Goal: Task Accomplishment & Management: Manage account settings

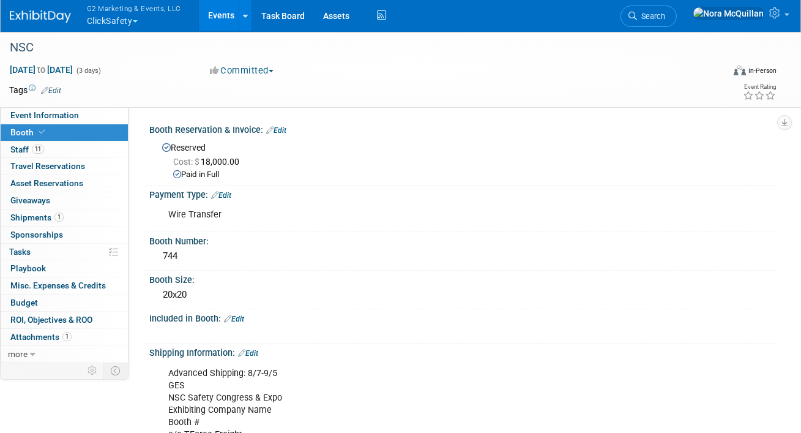
click at [103, 19] on button "G2 Marketing & Events, LLC ClickSafety" at bounding box center [141, 16] width 111 height 32
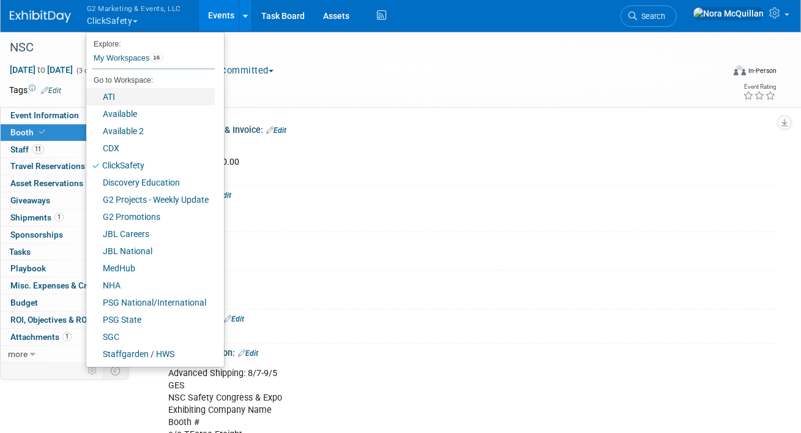
click at [116, 96] on link "ATI" at bounding box center [150, 96] width 129 height 17
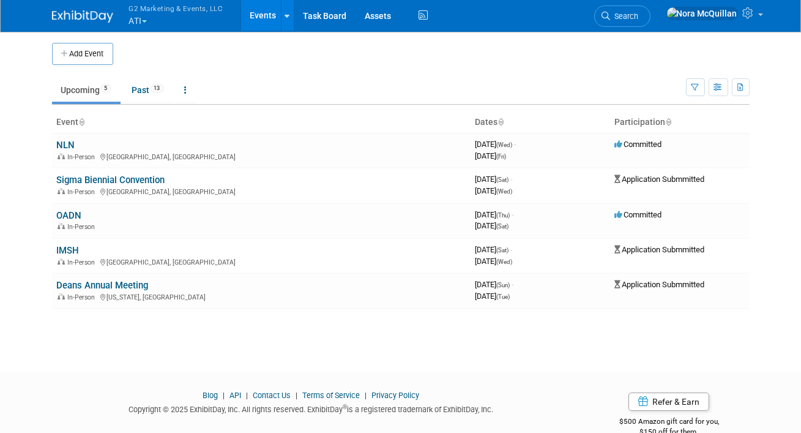
click at [138, 22] on button "G2 Marketing & Events, LLC ATI" at bounding box center [183, 16] width 111 height 32
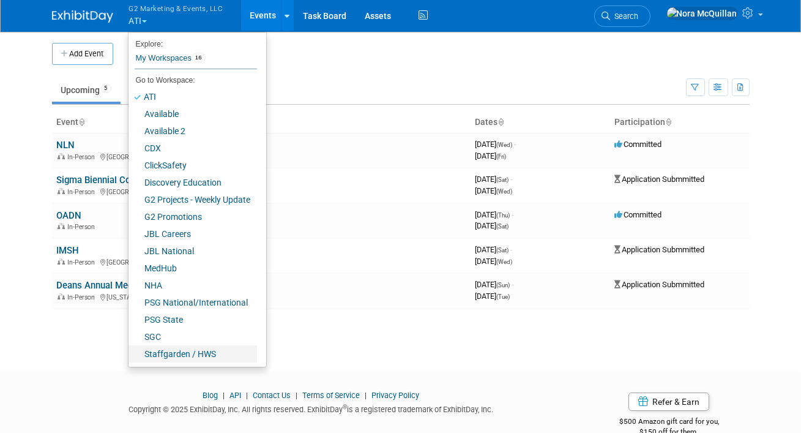
click at [158, 354] on link "Staffgarden / HWS" at bounding box center [193, 353] width 129 height 17
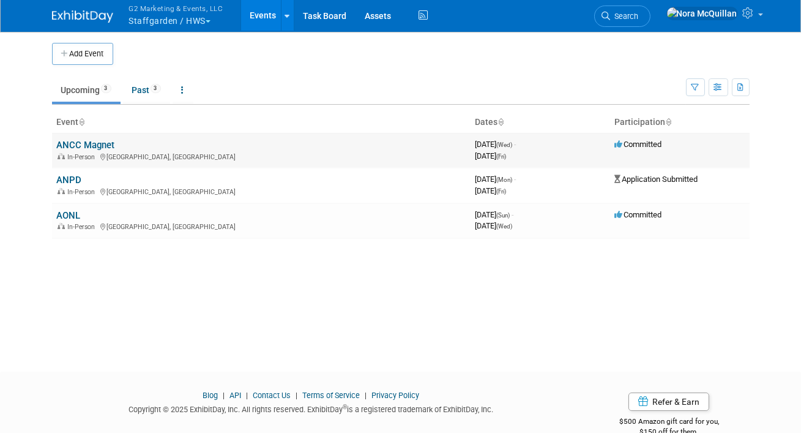
click at [83, 141] on link "ANCC Magnet" at bounding box center [86, 145] width 58 height 11
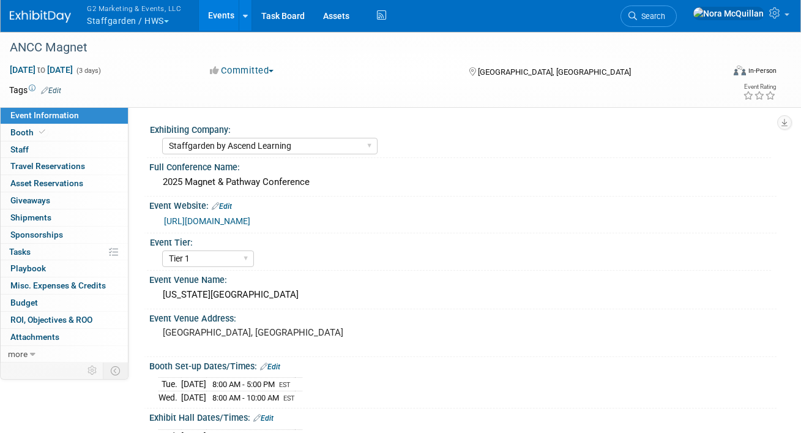
select select "Staffgarden by Ascend Learning"
select select "Tier 1"
select select "No"
click at [72, 132] on link "Booth" at bounding box center [64, 132] width 127 height 17
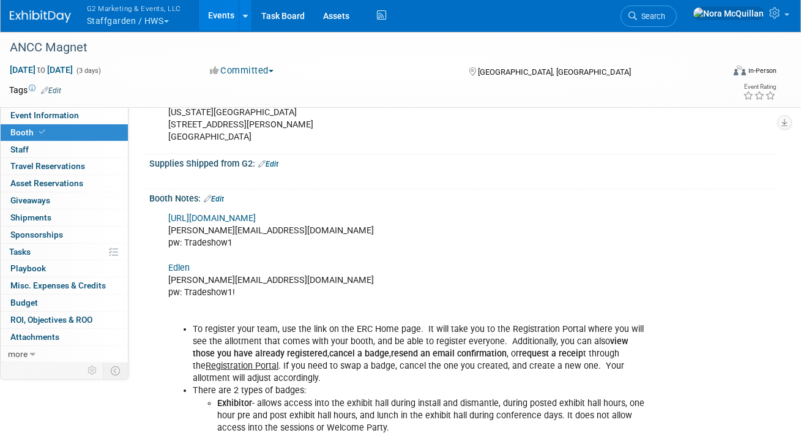
scroll to position [491, 0]
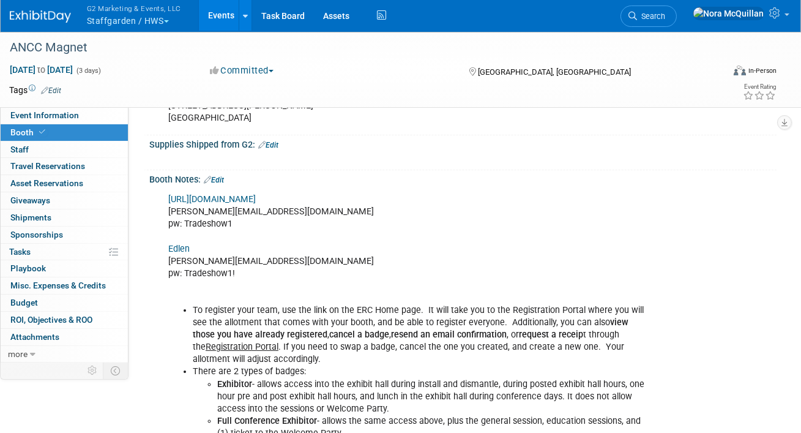
click at [241, 199] on link "https://ancc25.exh.mapyourshow.com/7_0/main/default" at bounding box center [212, 199] width 88 height 10
click at [221, 210] on div "https://ancc25.exh.mapyourshow.com/7_0/main/default nora@g2marketingandevents.c…" at bounding box center [407, 396] width 494 height 418
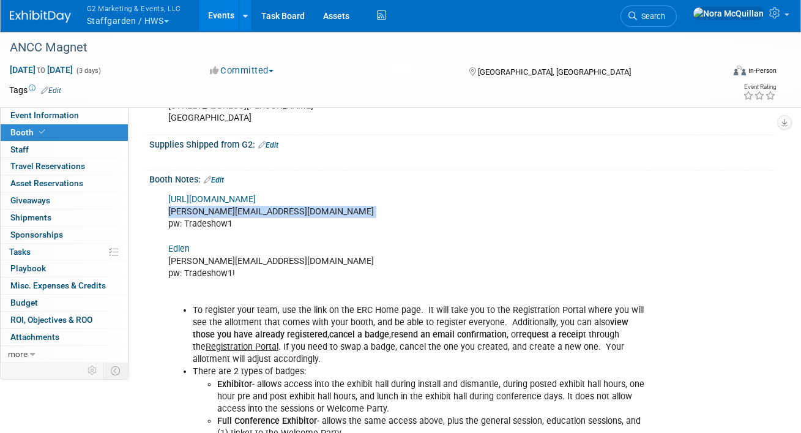
click at [221, 210] on div "https://ancc25.exh.mapyourshow.com/7_0/main/default nora@g2marketingandevents.c…" at bounding box center [407, 396] width 494 height 418
copy div "[PERSON_NAME][EMAIL_ADDRESS][DOMAIN_NAME]"
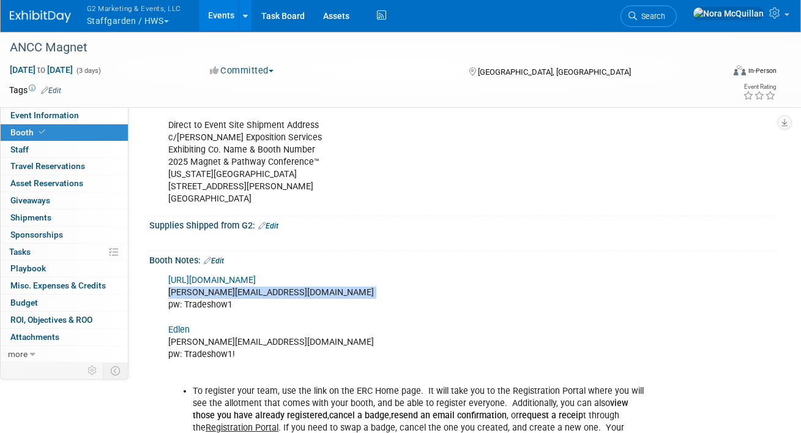
scroll to position [411, 0]
click at [223, 256] on link "Edit" at bounding box center [214, 260] width 20 height 9
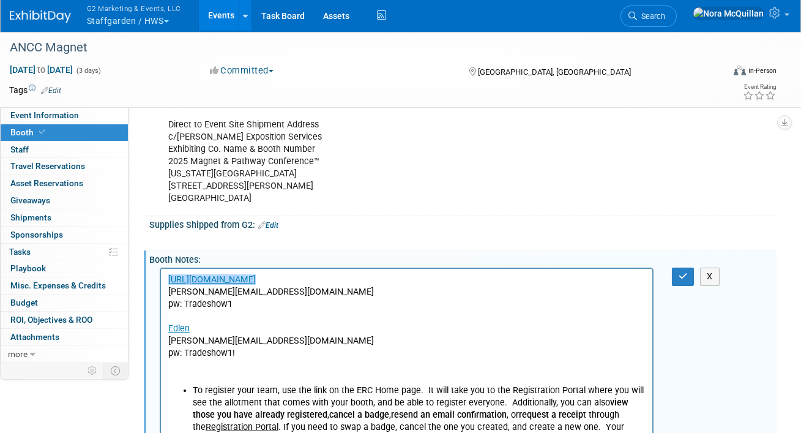
scroll to position [0, 0]
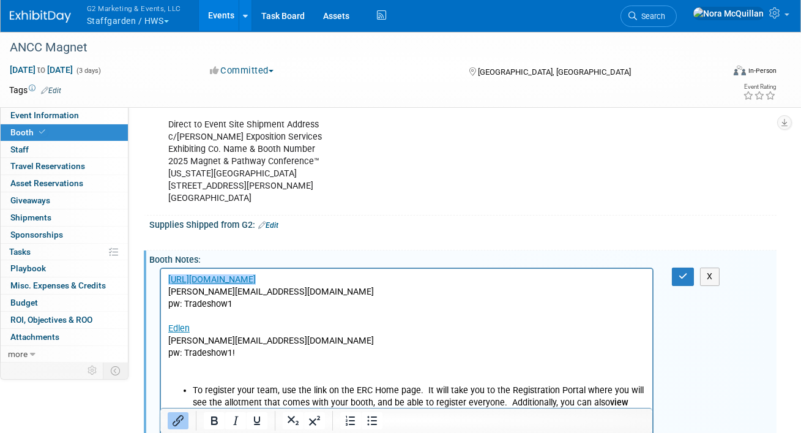
click at [267, 352] on p "﻿https://ancc25.exh.mapyourshow.com/7_0/main/default nora@g2marketingandevents.…" at bounding box center [406, 329] width 477 height 111
click at [204, 315] on p "https://ancc25.exh.mapyourshow.com/7_0/main/default nora@g2marketingandevents.c…" at bounding box center [406, 329] width 477 height 111
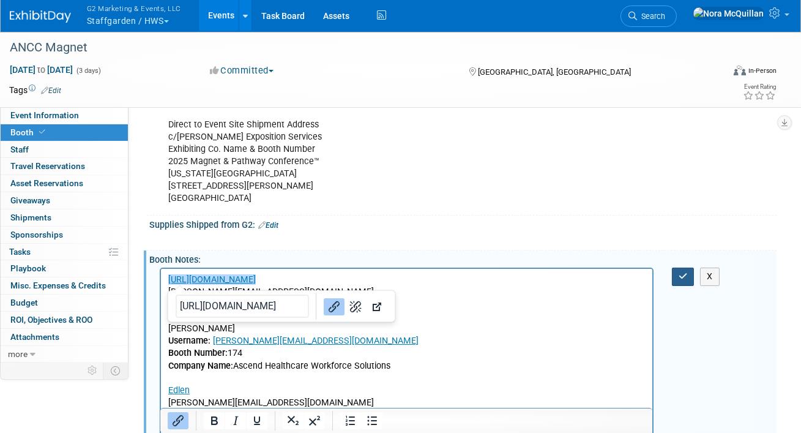
click at [681, 276] on icon "button" at bounding box center [683, 276] width 9 height 9
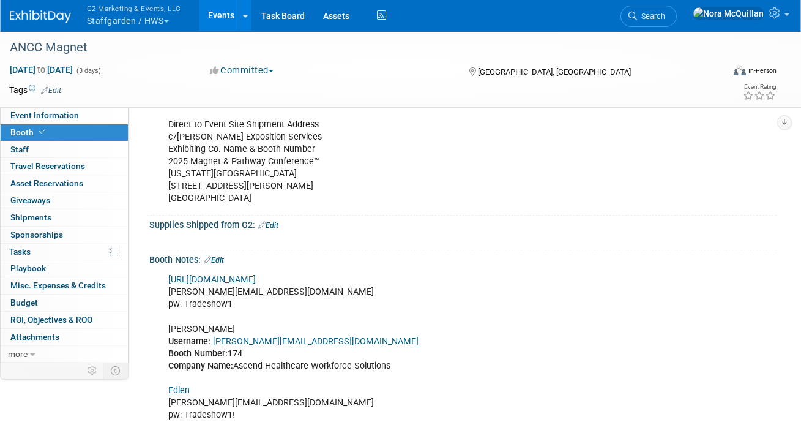
click at [220, 258] on link "Edit" at bounding box center [214, 260] width 20 height 9
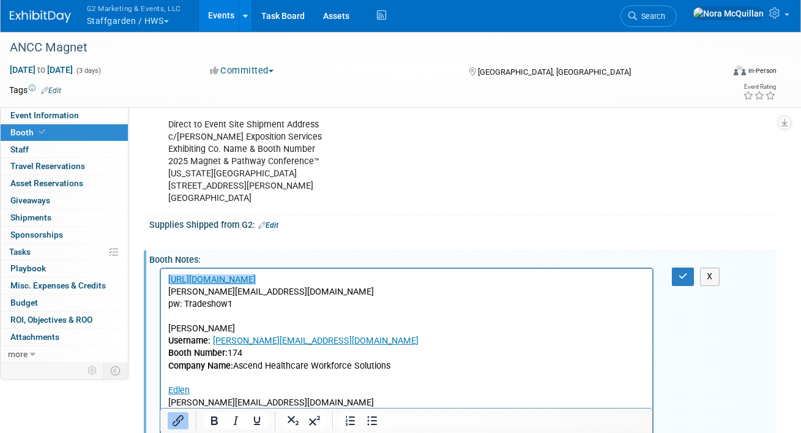
click at [192, 329] on p "﻿https://ancc25.exh.mapyourshow.com/7_0/main/default nora@g2marketingandevents.…" at bounding box center [406, 366] width 477 height 184
click at [192, 329] on p "https://ancc25.exh.mapyourshow.com/7_0/main/default nora@g2marketingandevents.c…" at bounding box center [406, 366] width 477 height 184
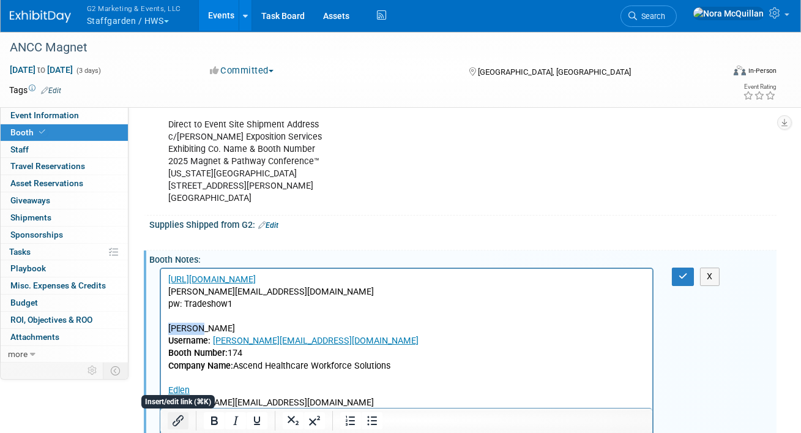
click at [177, 420] on icon "Insert/edit link" at bounding box center [178, 420] width 15 height 15
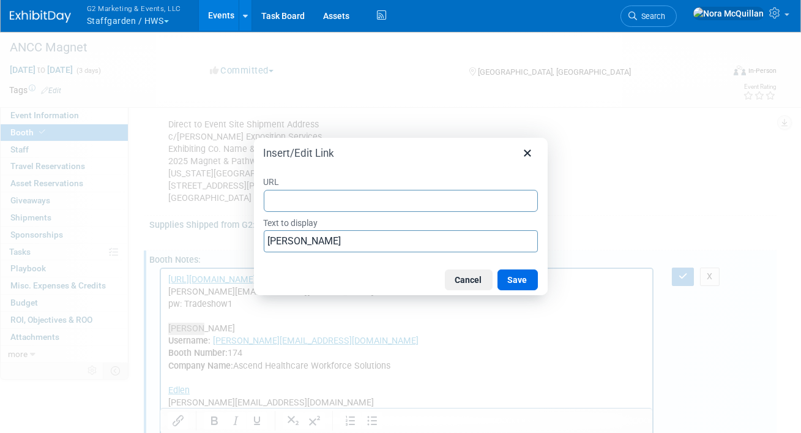
type input "https://exhibitorpro.shepardes.com/"
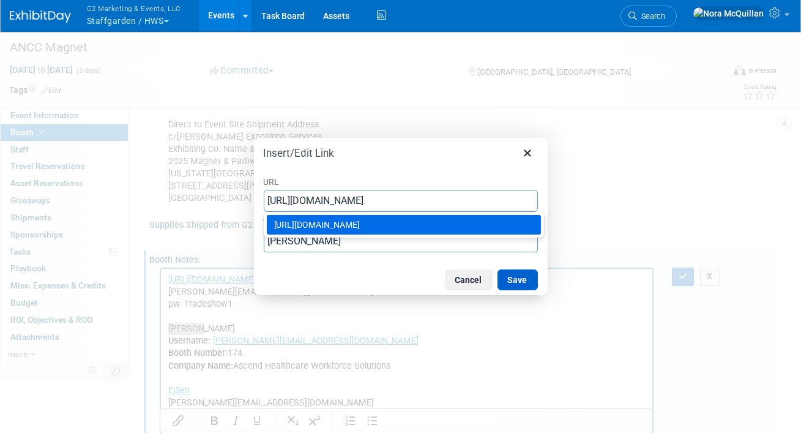
click at [514, 283] on button "Save" at bounding box center [518, 279] width 40 height 21
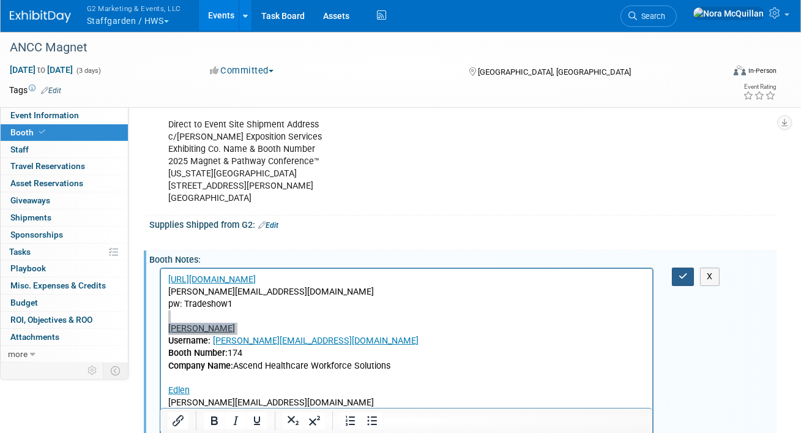
click at [679, 272] on icon "button" at bounding box center [683, 276] width 9 height 9
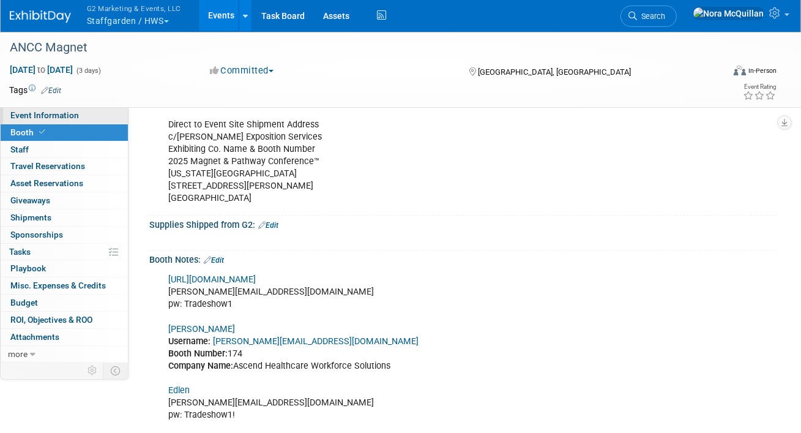
click at [47, 119] on span "Event Information" at bounding box center [44, 115] width 69 height 10
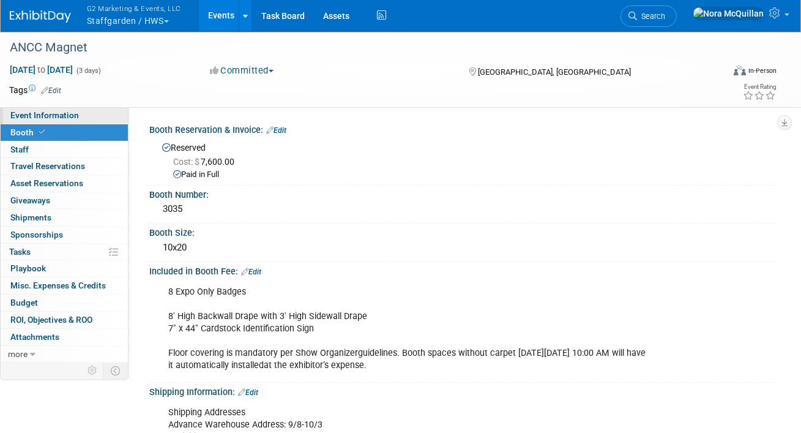
select select "Staffgarden by Ascend Learning"
select select "Tier 1"
select select "No"
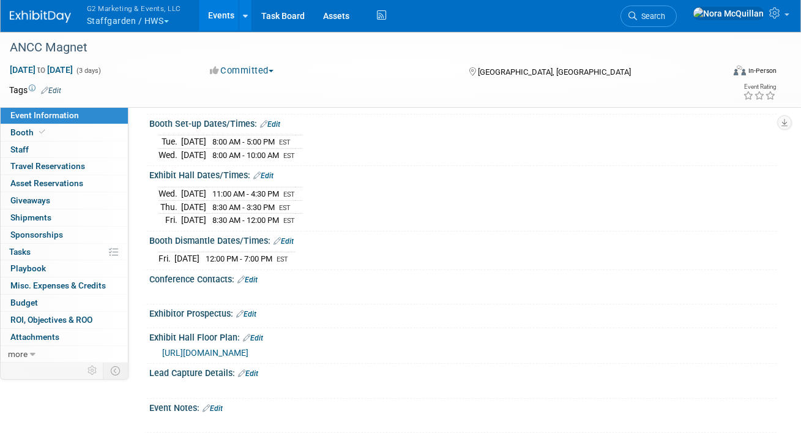
scroll to position [239, 0]
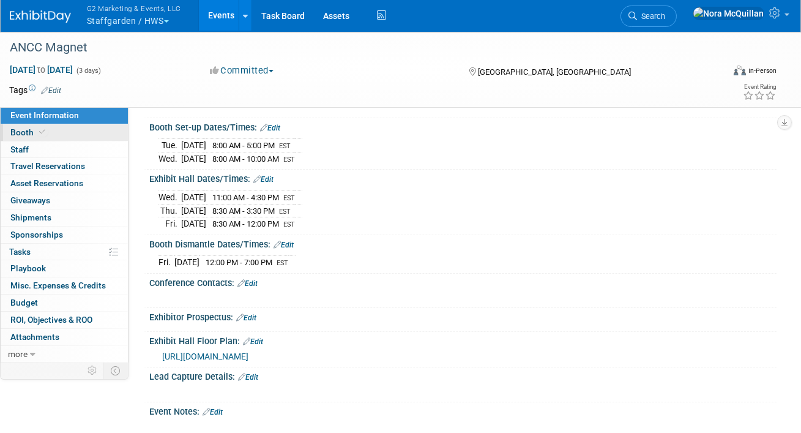
click at [75, 127] on link "Booth" at bounding box center [64, 132] width 127 height 17
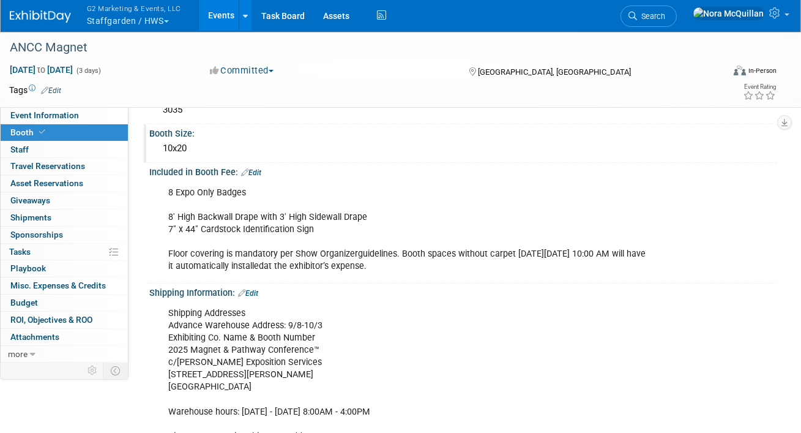
scroll to position [97, 0]
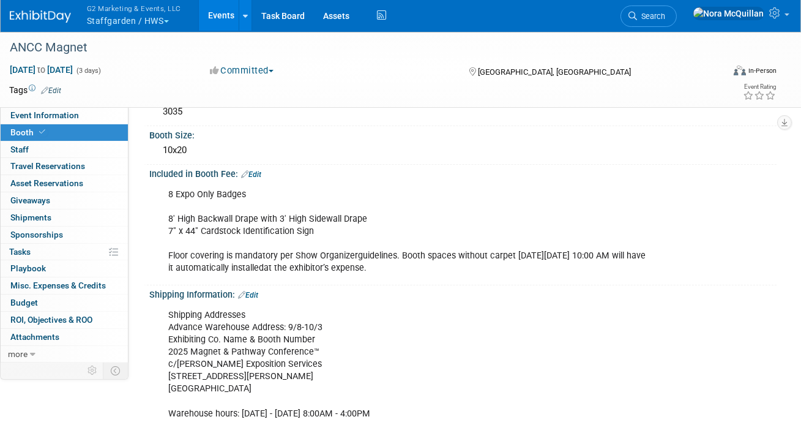
click at [125, 24] on button "G2 Marketing & Events, LLC Staffgarden / HWS" at bounding box center [141, 16] width 111 height 32
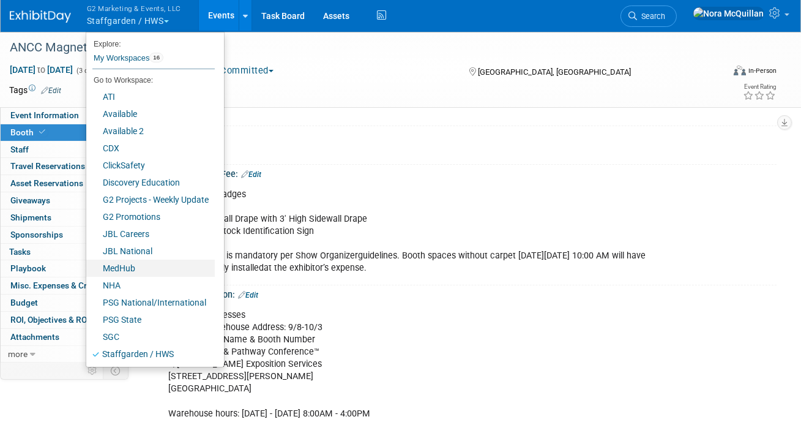
click at [111, 271] on link "MedHub" at bounding box center [150, 268] width 129 height 17
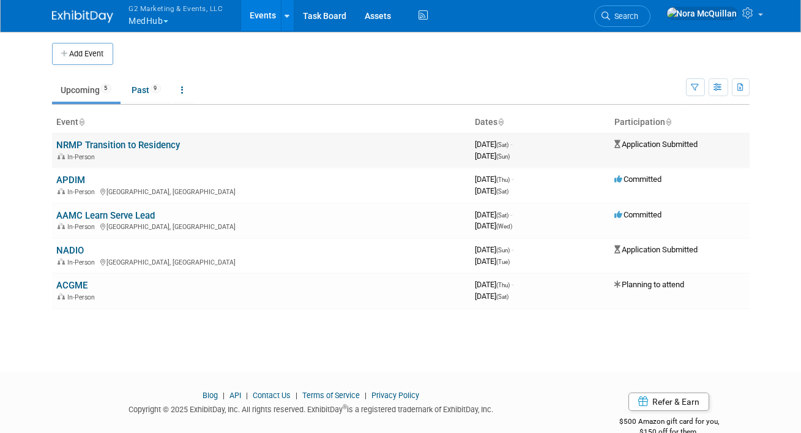
click at [89, 145] on link "NRMP Transition to Residency" at bounding box center [119, 145] width 124 height 11
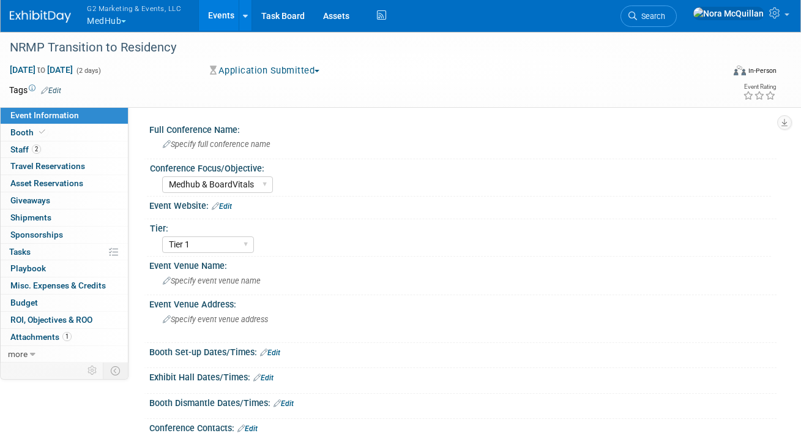
select select "Medhub & BoardVitals"
select select "Tier 1"
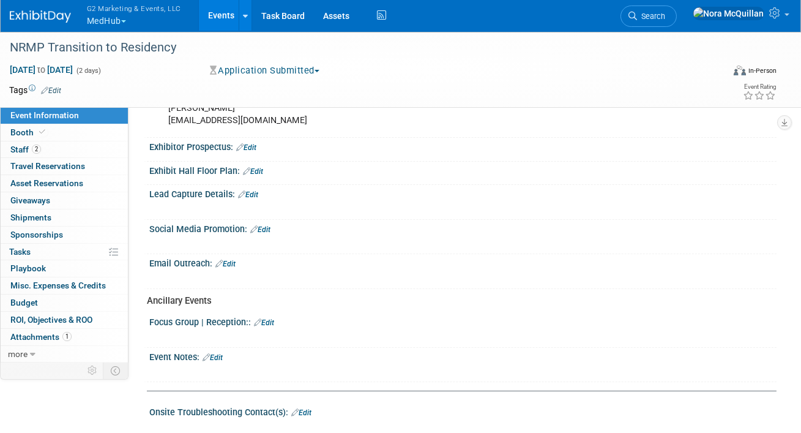
scroll to position [348, 0]
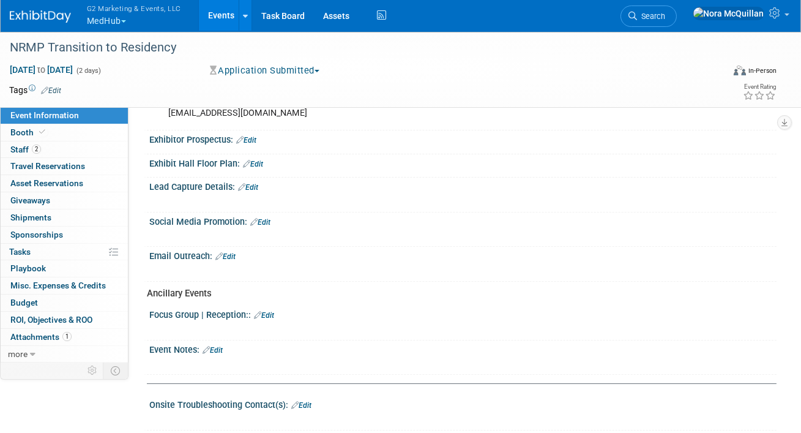
click at [223, 347] on link "Edit" at bounding box center [213, 350] width 20 height 9
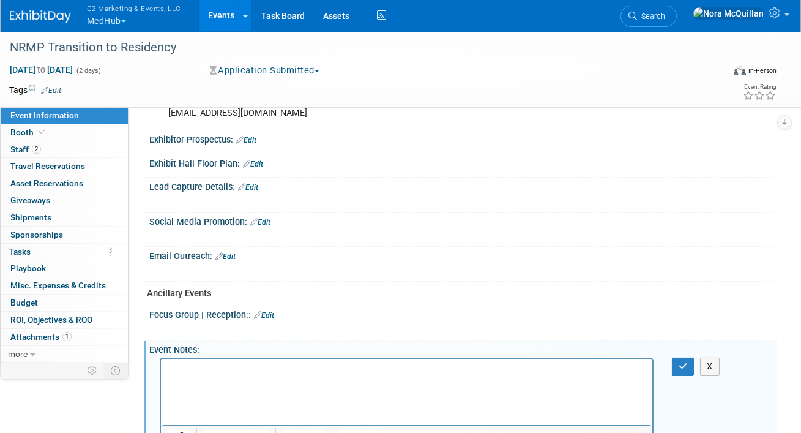
scroll to position [362, 0]
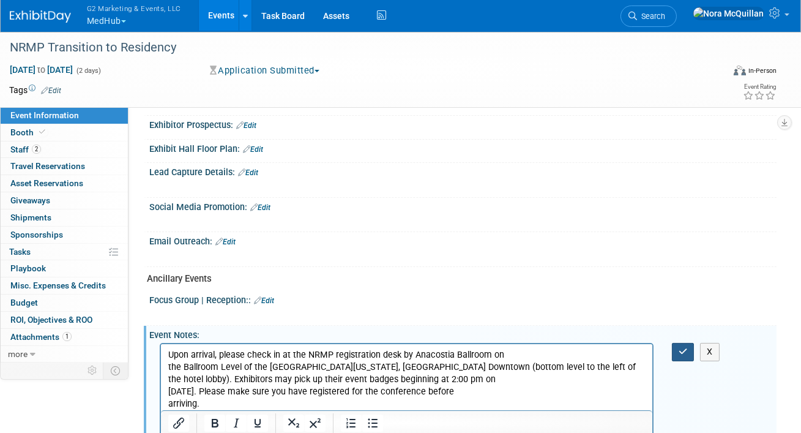
click at [687, 354] on button "button" at bounding box center [683, 352] width 23 height 18
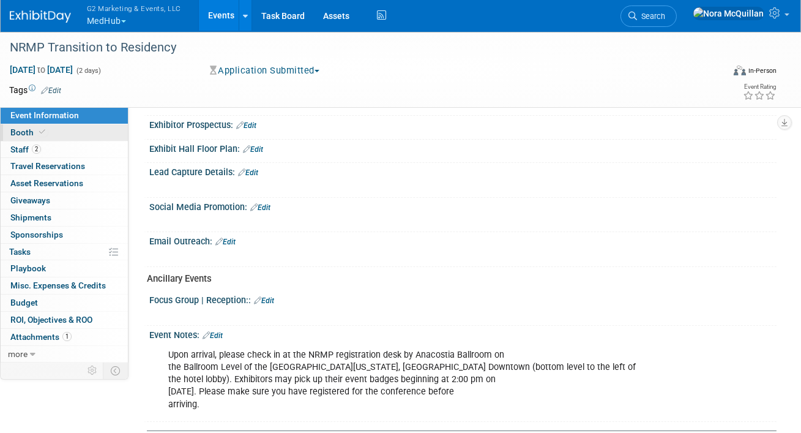
click at [31, 133] on span "Booth" at bounding box center [28, 132] width 37 height 10
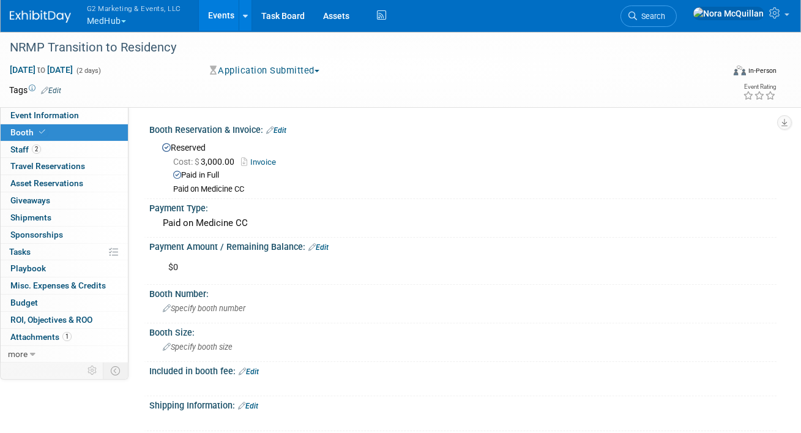
click at [257, 370] on link "Edit" at bounding box center [249, 371] width 20 height 9
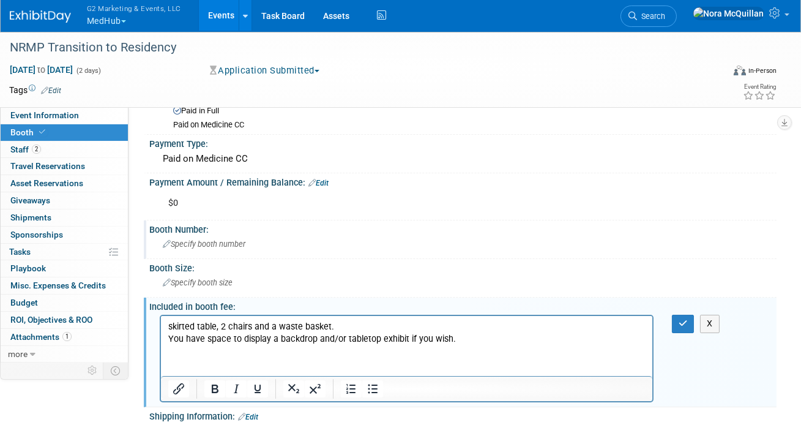
scroll to position [72, 0]
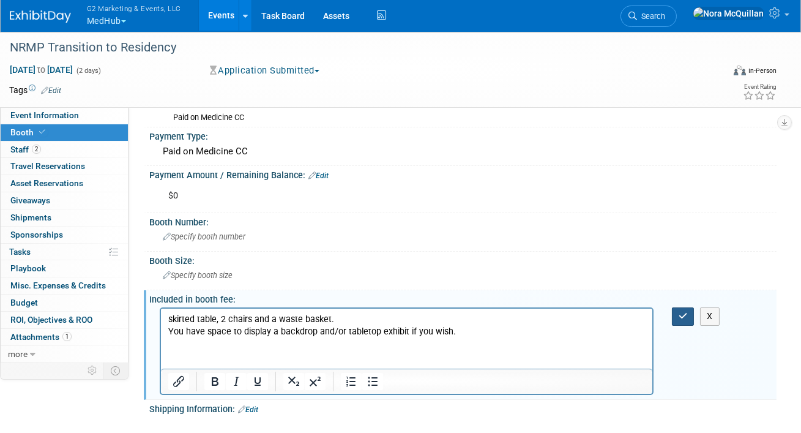
click at [683, 319] on button "button" at bounding box center [683, 316] width 23 height 18
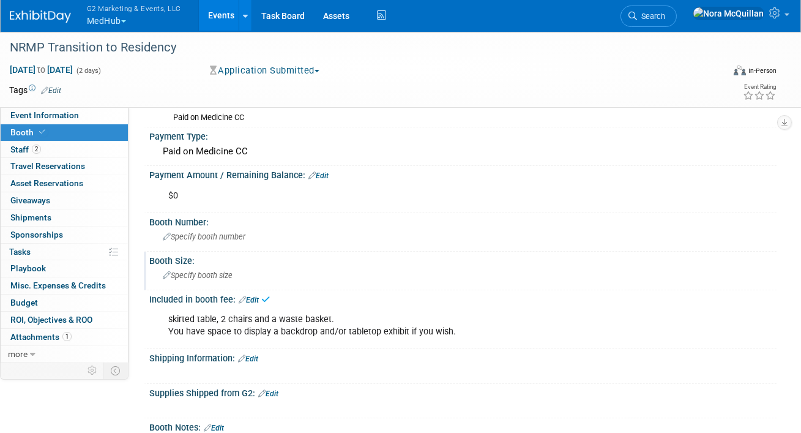
click at [203, 278] on span "Specify booth size" at bounding box center [198, 275] width 70 height 9
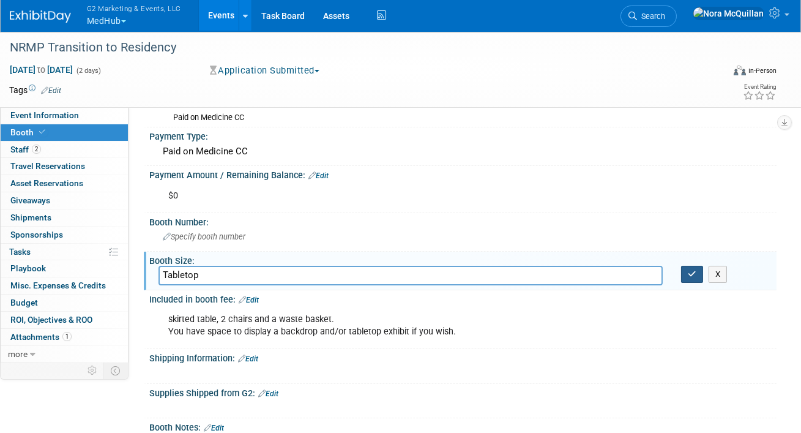
type input "Tabletop"
click at [691, 271] on icon "button" at bounding box center [692, 274] width 9 height 8
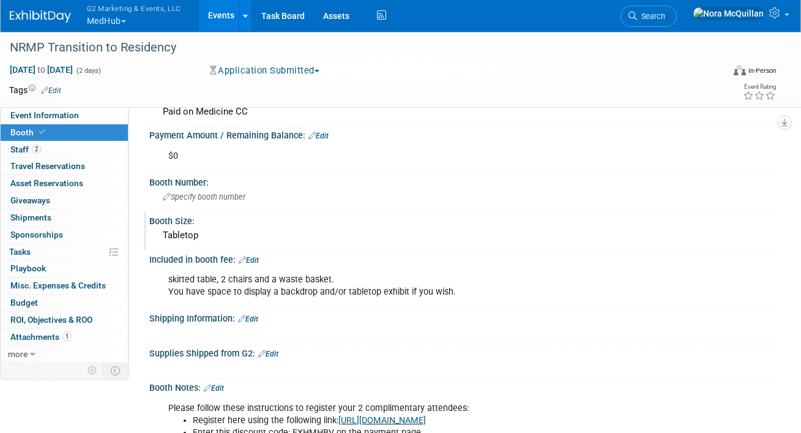
scroll to position [124, 0]
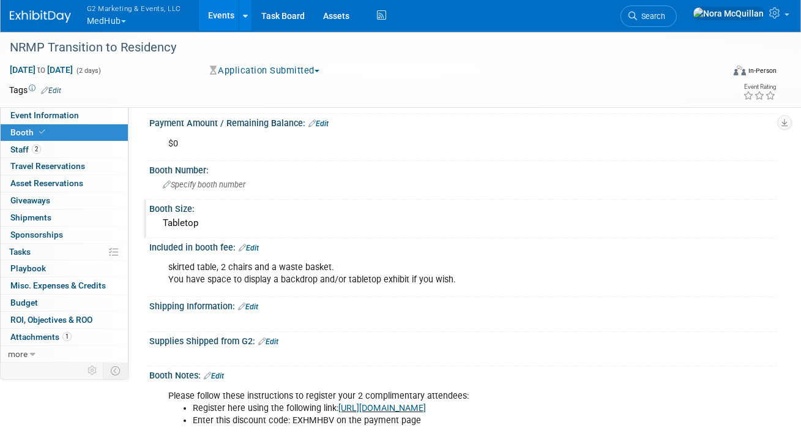
click at [255, 244] on link "Edit" at bounding box center [249, 248] width 20 height 9
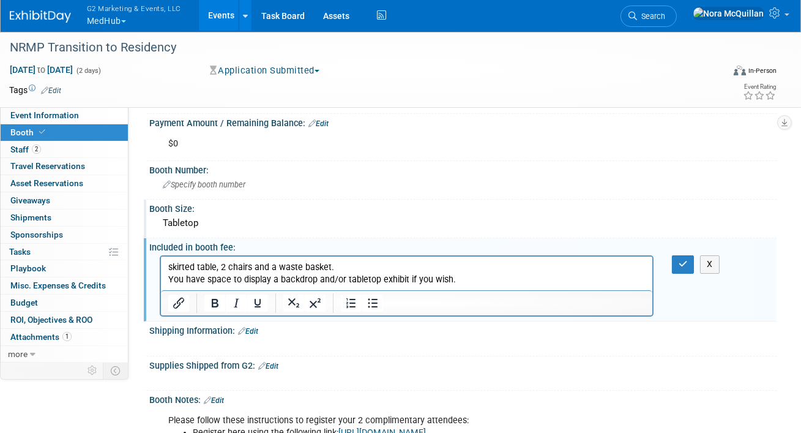
scroll to position [0, 0]
click at [468, 283] on p "skirted table, 2 chairs and a waste basket. You have space to display a backdro…" at bounding box center [406, 273] width 477 height 24
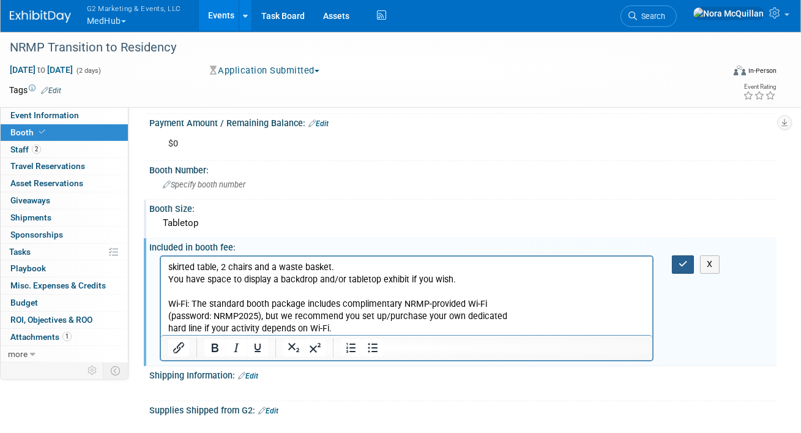
click at [689, 261] on button "button" at bounding box center [683, 264] width 23 height 18
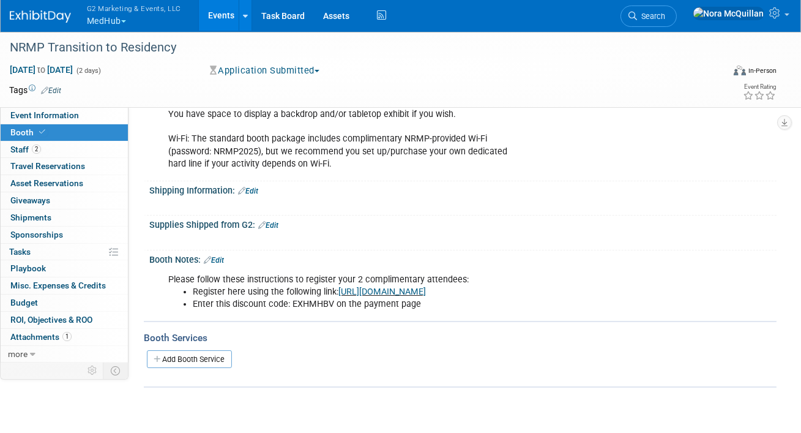
scroll to position [288, 0]
click at [252, 189] on link "Edit" at bounding box center [248, 191] width 20 height 9
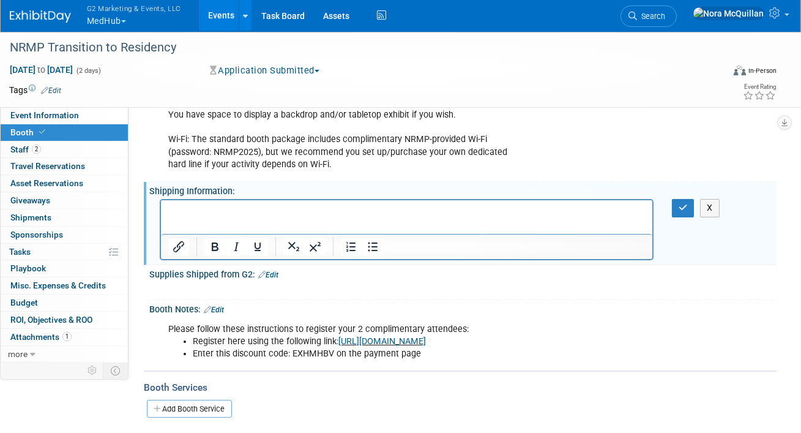
scroll to position [0, 0]
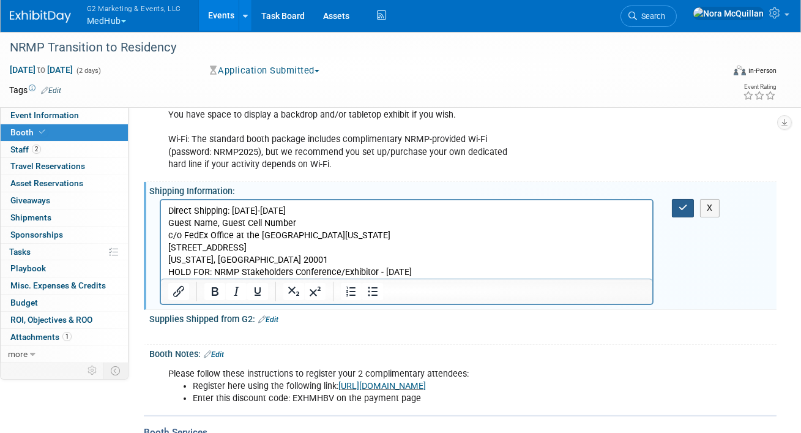
click at [678, 204] on button "button" at bounding box center [683, 208] width 23 height 18
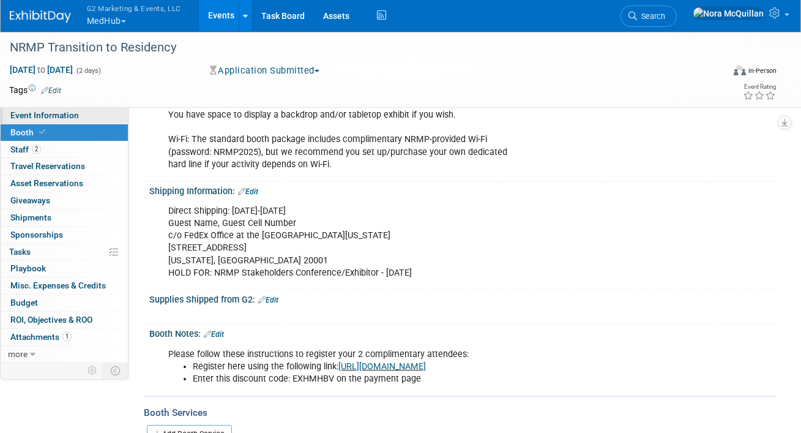
click at [62, 116] on span "Event Information" at bounding box center [44, 115] width 69 height 10
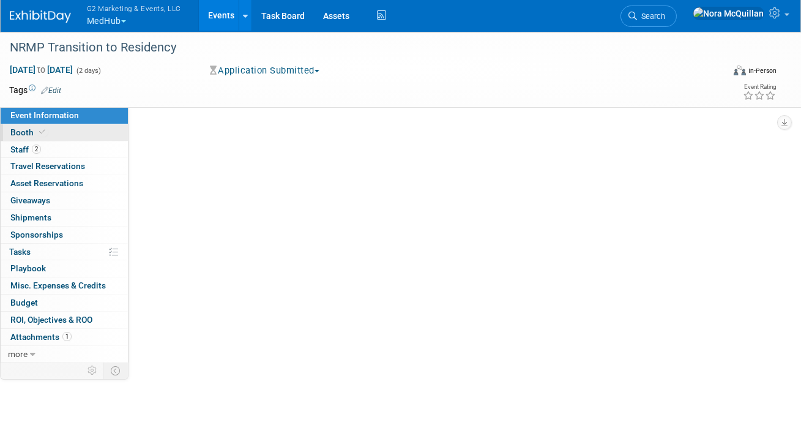
select select "Medhub & BoardVitals"
select select "Tier 1"
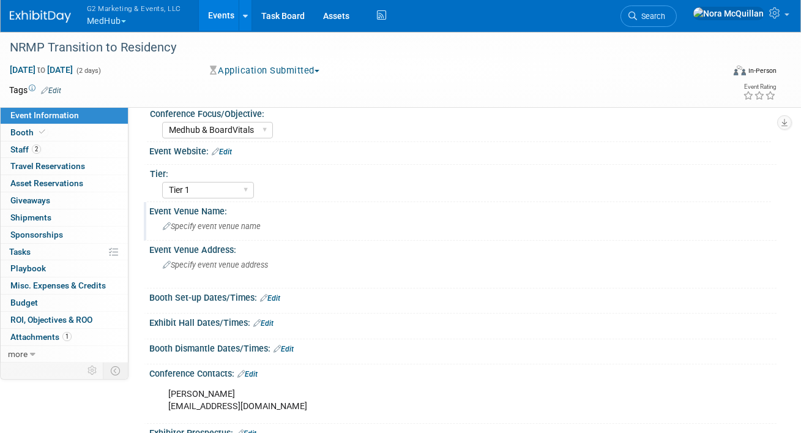
scroll to position [54, 0]
click at [214, 226] on span "Specify event venue name" at bounding box center [212, 226] width 98 height 9
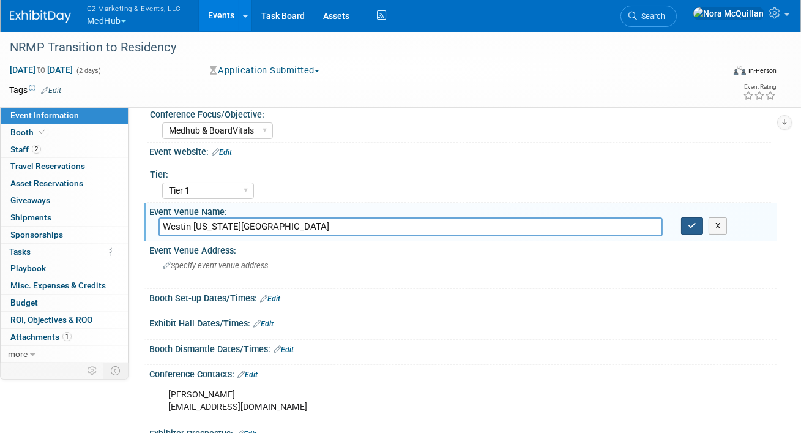
type input "Westin Washington DC Downtown"
click at [689, 223] on icon "button" at bounding box center [692, 226] width 9 height 8
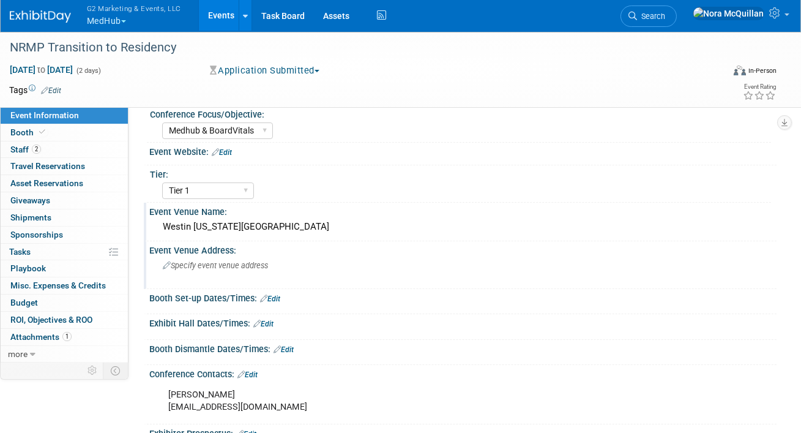
click at [231, 258] on div "Specify event venue address" at bounding box center [280, 270] width 243 height 28
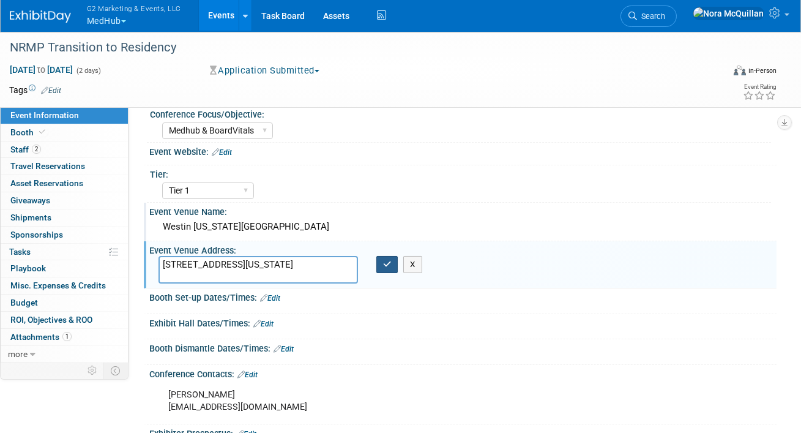
type textarea "999 9th St NW Washington, DC 20001"
click at [390, 267] on button "button" at bounding box center [387, 264] width 22 height 17
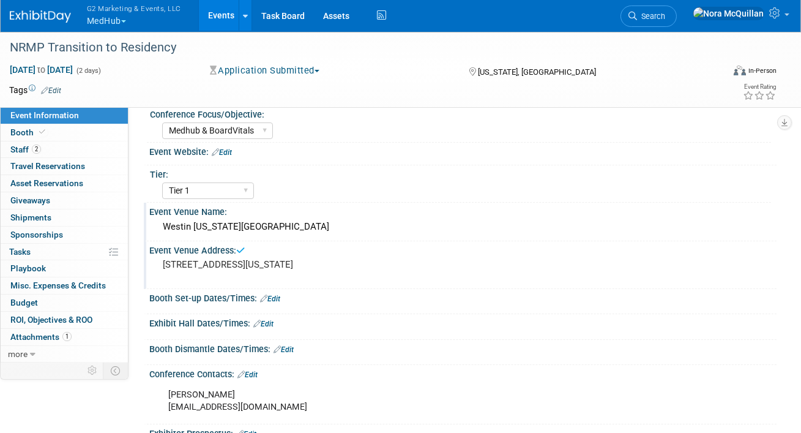
click at [271, 321] on link "Edit" at bounding box center [263, 323] width 20 height 9
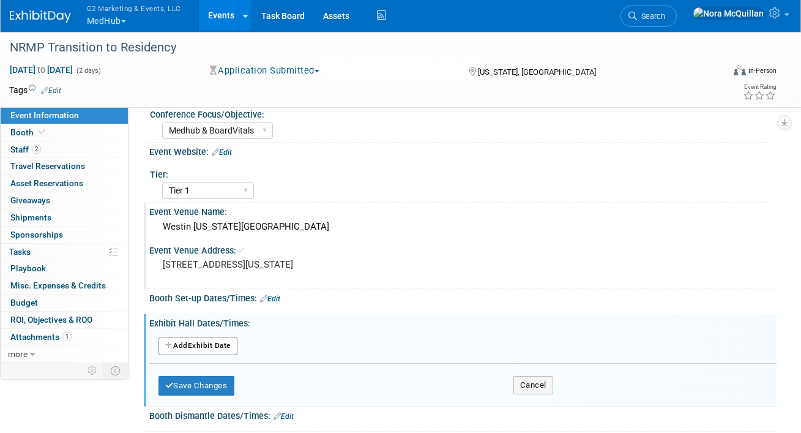
click at [217, 340] on button "Add Another Exhibit Date" at bounding box center [198, 346] width 79 height 18
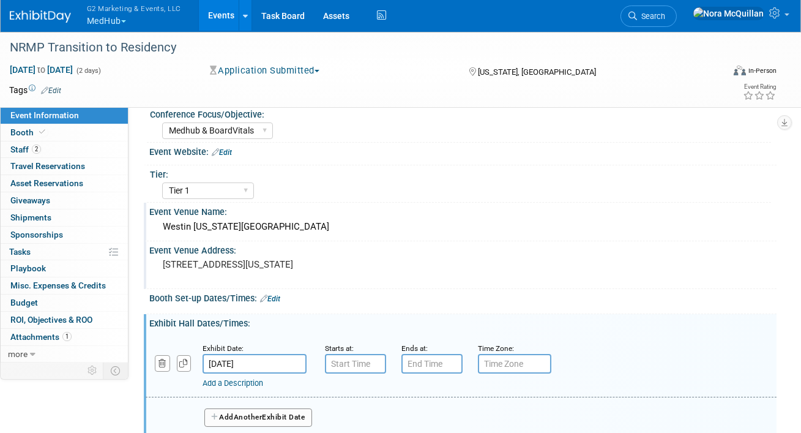
scroll to position [113, 0]
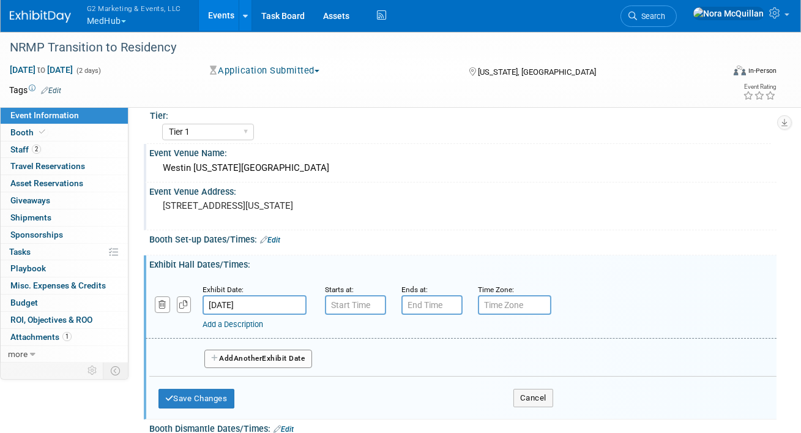
type input "7:00 AM"
click at [335, 300] on input "7:00 AM" at bounding box center [355, 305] width 61 height 20
type input "7:00 PM"
click at [416, 305] on input "7:00 PM" at bounding box center [431, 305] width 61 height 20
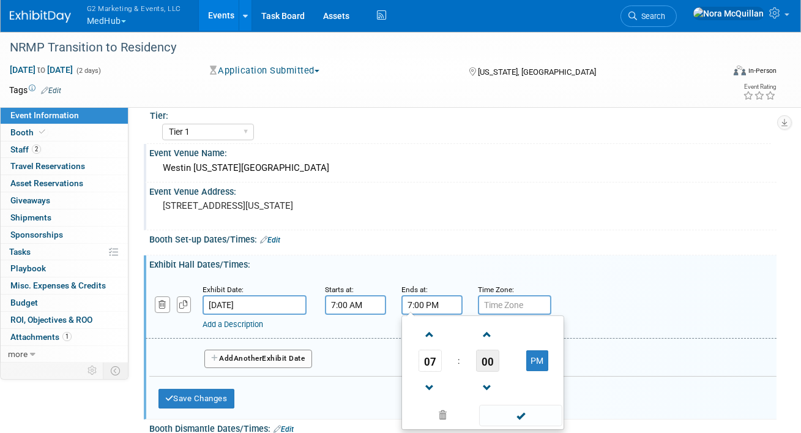
click at [488, 360] on span "00" at bounding box center [487, 360] width 23 height 22
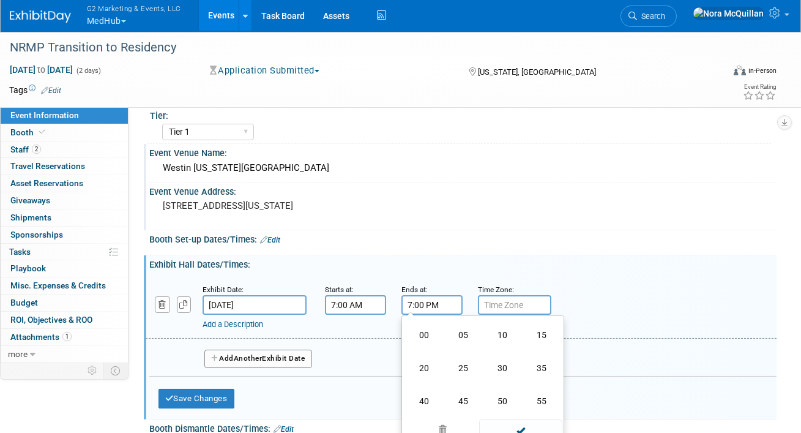
click at [491, 305] on input "text" at bounding box center [514, 305] width 73 height 20
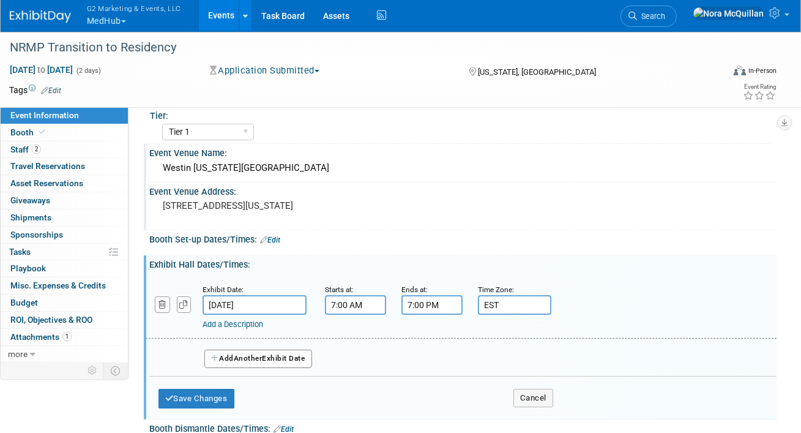
type input "EST"
click at [234, 322] on link "Add a Description" at bounding box center [233, 323] width 61 height 9
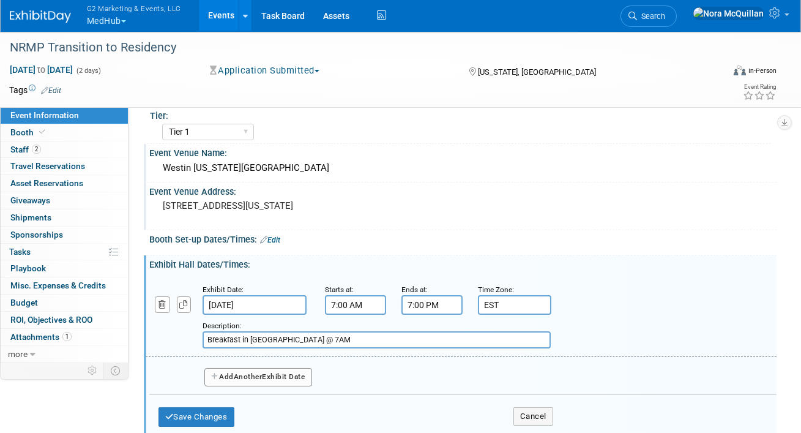
type input "Breakfast in Expo Hall @ 7AM"
click at [225, 374] on button "Add Another Exhibit Date" at bounding box center [258, 377] width 108 height 18
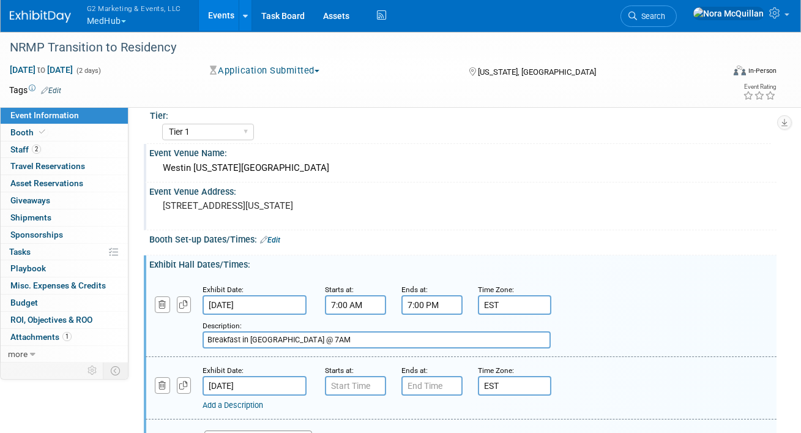
scroll to position [220, 0]
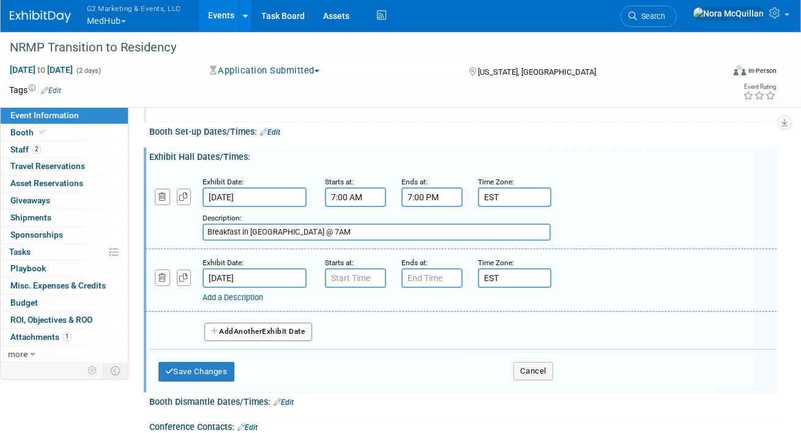
type input "7:00 AM"
click at [347, 278] on input "7:00 AM" at bounding box center [355, 278] width 61 height 20
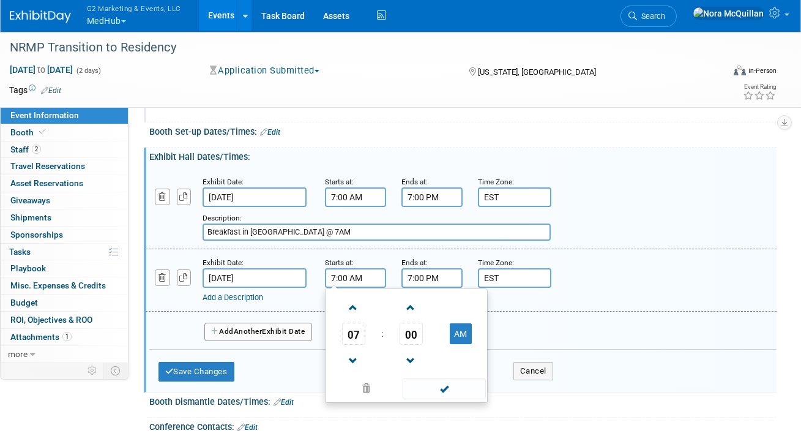
click at [446, 272] on input "7:00 PM" at bounding box center [431, 278] width 61 height 20
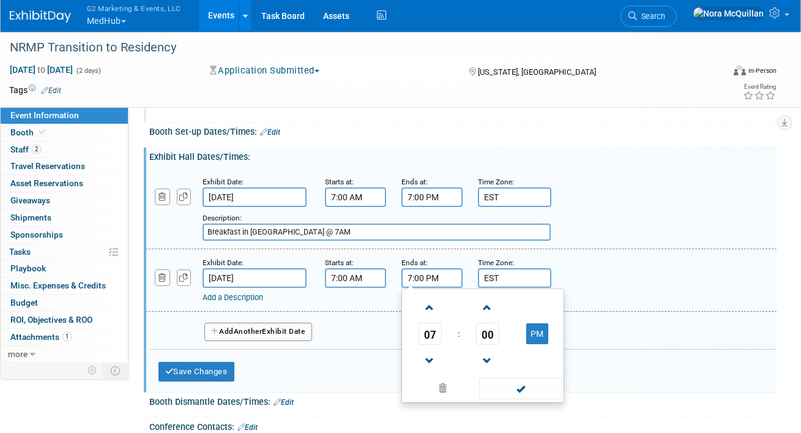
click at [431, 333] on span "07" at bounding box center [430, 334] width 23 height 22
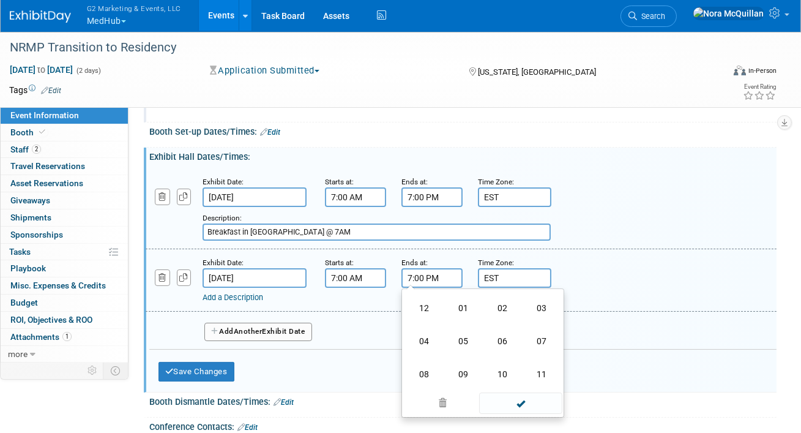
click at [459, 307] on td "01" at bounding box center [463, 307] width 39 height 33
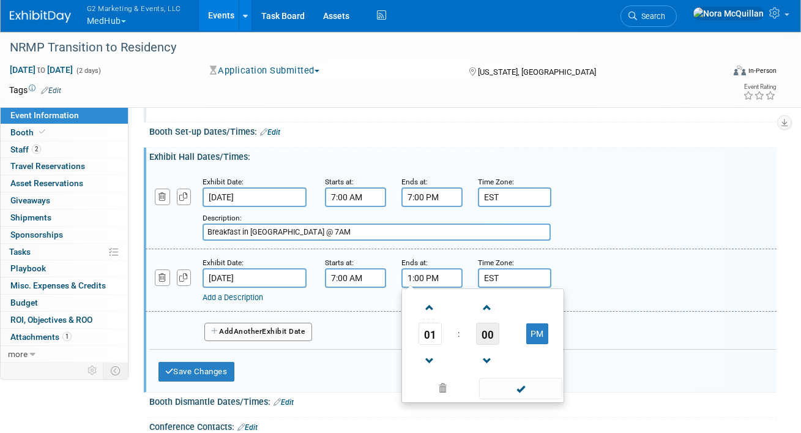
click at [477, 330] on span "00" at bounding box center [487, 334] width 23 height 22
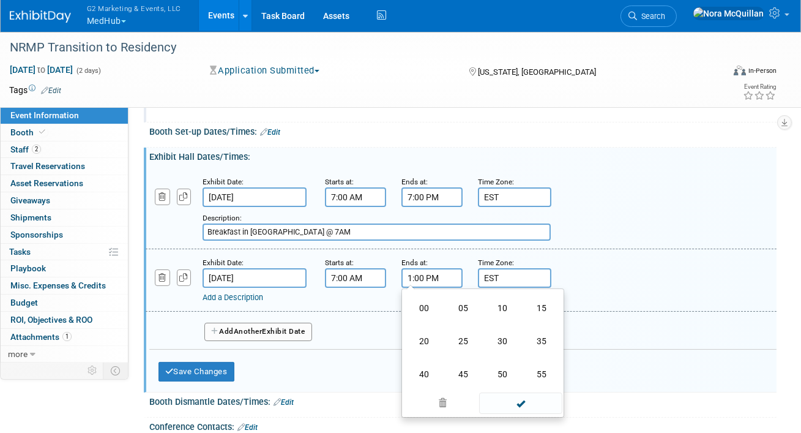
click at [470, 369] on td "45" at bounding box center [463, 373] width 39 height 33
type input "1:45 PM"
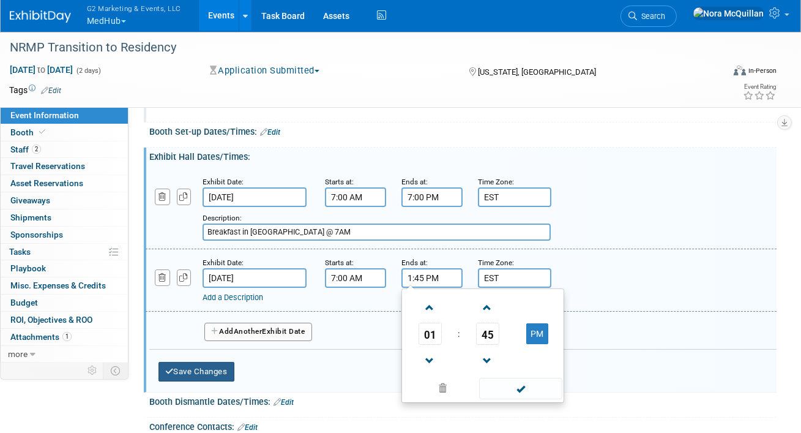
click at [222, 365] on button "Save Changes" at bounding box center [197, 372] width 76 height 20
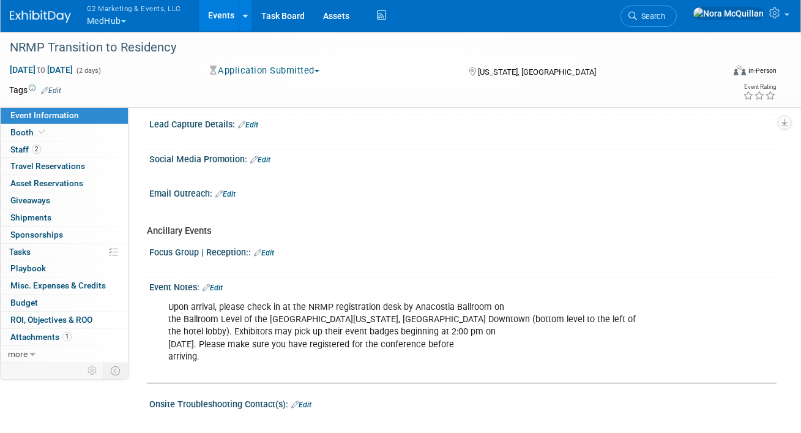
scroll to position [436, 0]
click at [221, 284] on link "Edit" at bounding box center [213, 288] width 20 height 9
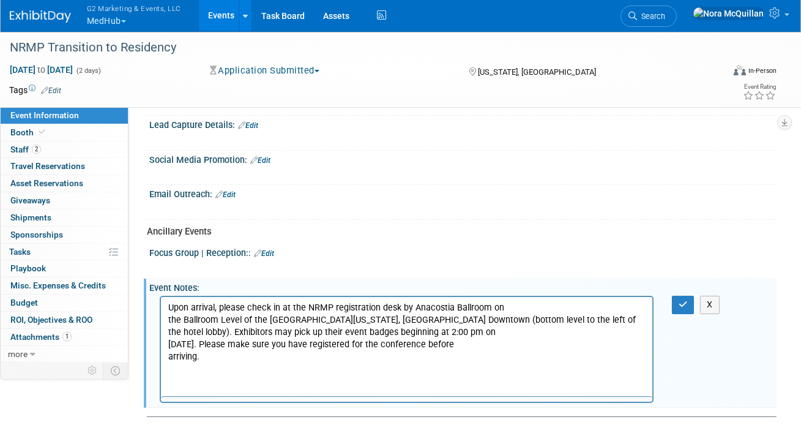
scroll to position [0, 0]
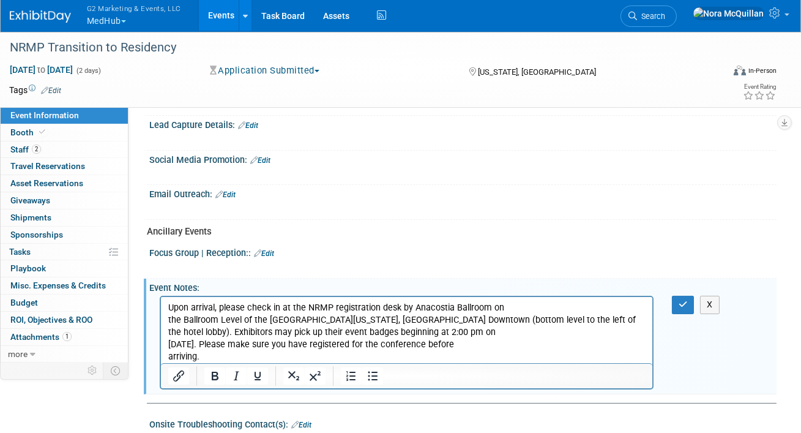
click at [168, 323] on p "Upon arrival, please check in at the NRMP registration desk by Anacostia Ballro…" at bounding box center [406, 332] width 477 height 61
click at [169, 332] on p "Upon arrival, please check in at the NRMP registration desk by Anacostia Ballro…" at bounding box center [406, 332] width 477 height 61
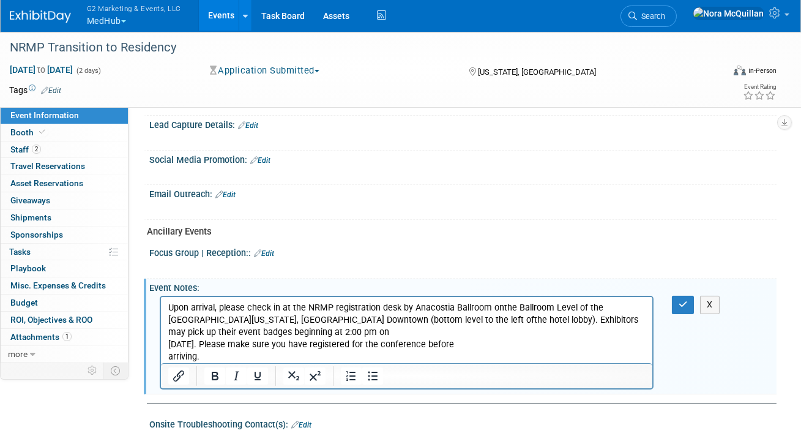
click at [168, 346] on p "Upon arrival, please check in at the NRMP registration desk by Anacostia Ballro…" at bounding box center [406, 332] width 477 height 61
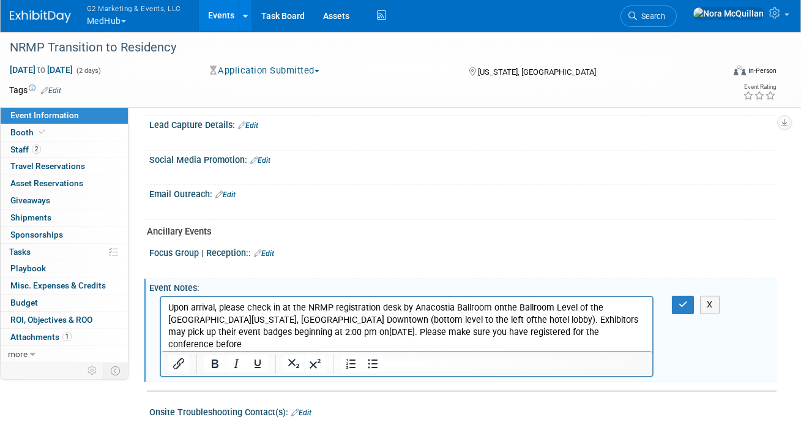
click at [168, 346] on p "Upon arrival, please check in at the NRMP registration desk by Anacostia Ballro…" at bounding box center [406, 332] width 477 height 61
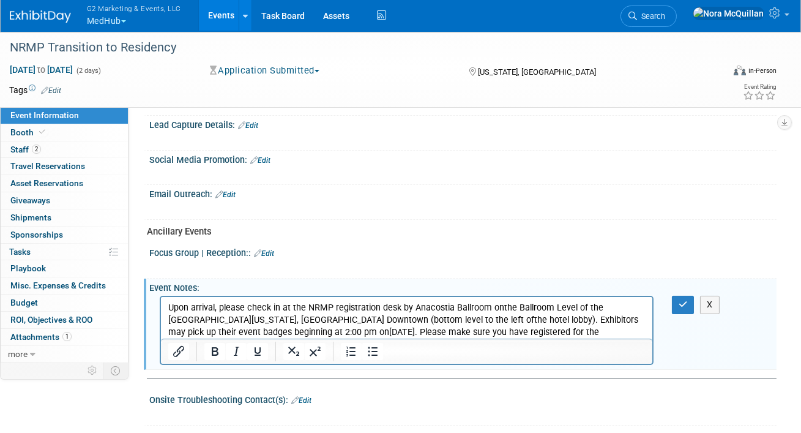
click at [588, 330] on p "Upon arrival, please check in at the NRMP registration desk by Anacostia Ballro…" at bounding box center [406, 326] width 477 height 49
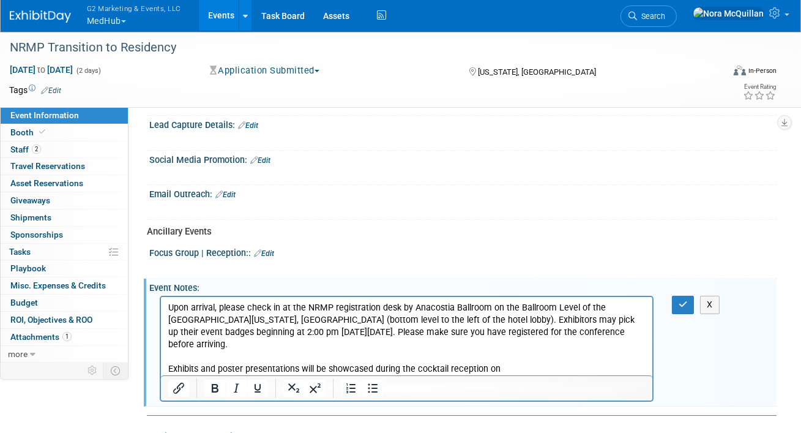
click at [168, 370] on p "Exhibits and poster presentations will be showcased during the cocktail recepti…" at bounding box center [406, 375] width 477 height 24
click at [681, 300] on icon "button" at bounding box center [683, 304] width 9 height 9
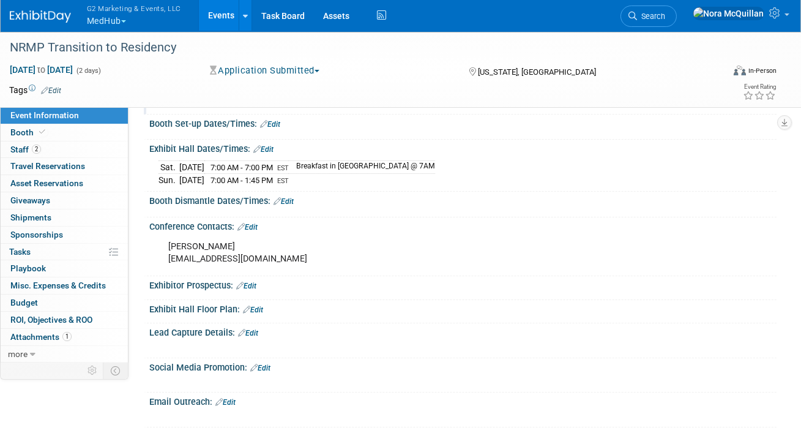
scroll to position [227, 0]
click at [291, 201] on link "Edit" at bounding box center [284, 202] width 20 height 9
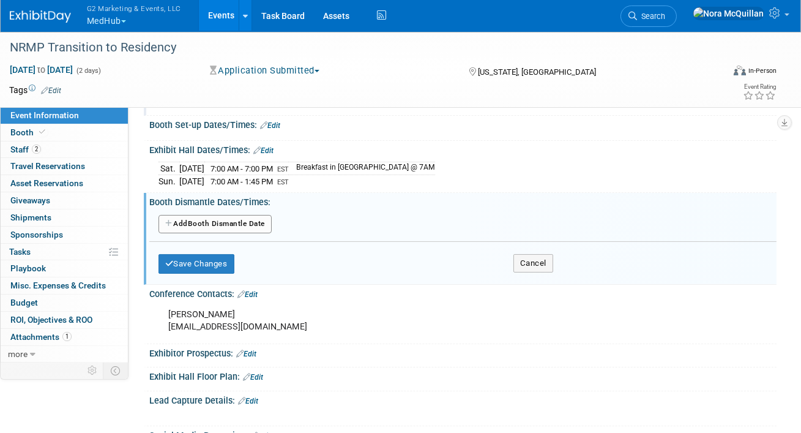
click at [215, 223] on button "Add Another Booth Dismantle Date" at bounding box center [215, 224] width 113 height 18
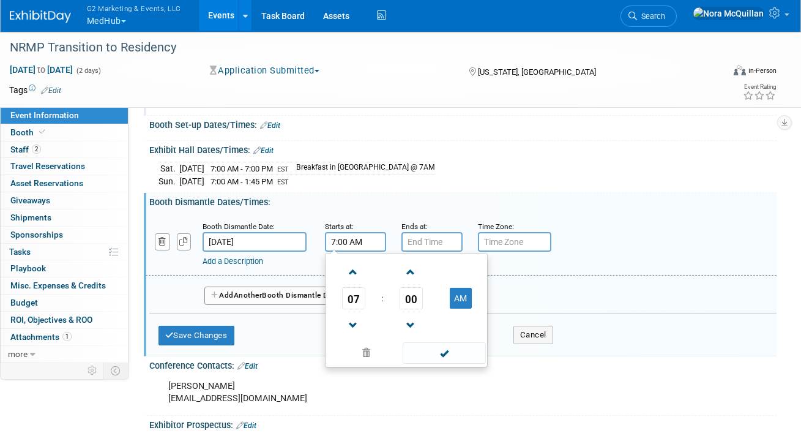
click at [354, 243] on input "7:00 AM" at bounding box center [355, 242] width 61 height 20
type input "M"
click at [349, 243] on input "M" at bounding box center [355, 242] width 61 height 20
click at [354, 296] on span "07" at bounding box center [353, 298] width 23 height 22
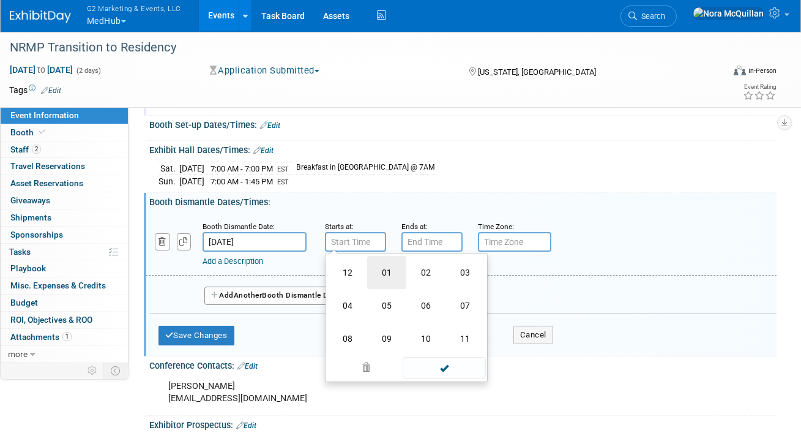
click at [375, 273] on td "01" at bounding box center [386, 272] width 39 height 33
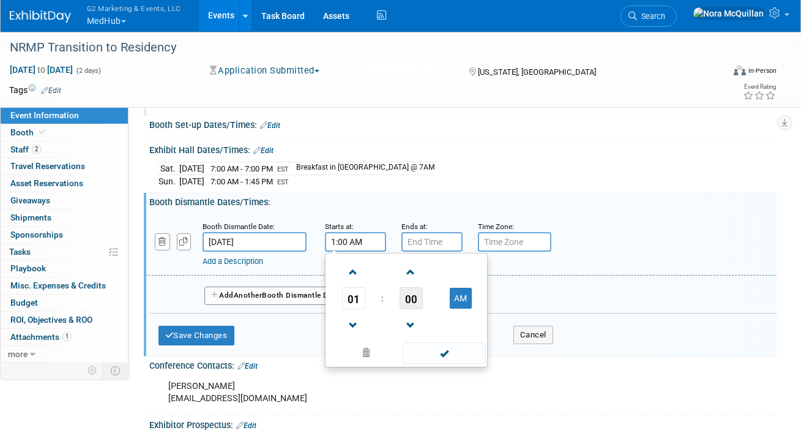
click at [407, 300] on span "00" at bounding box center [411, 298] width 23 height 22
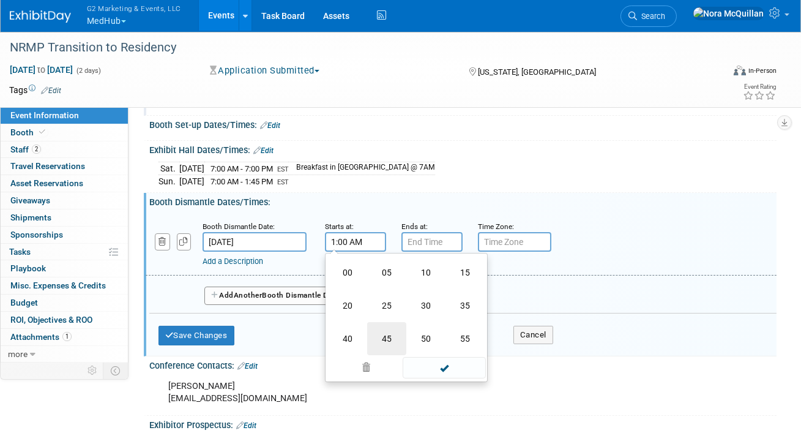
click at [389, 338] on td "45" at bounding box center [386, 338] width 39 height 33
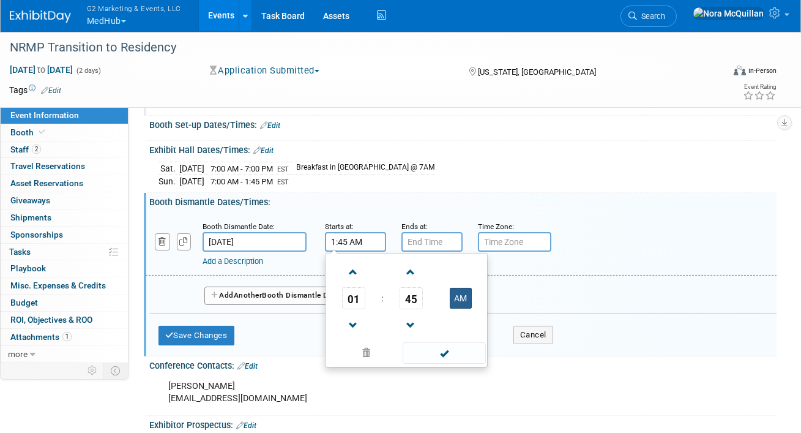
click at [459, 300] on button "AM" at bounding box center [461, 298] width 22 height 21
type input "1:45 PM"
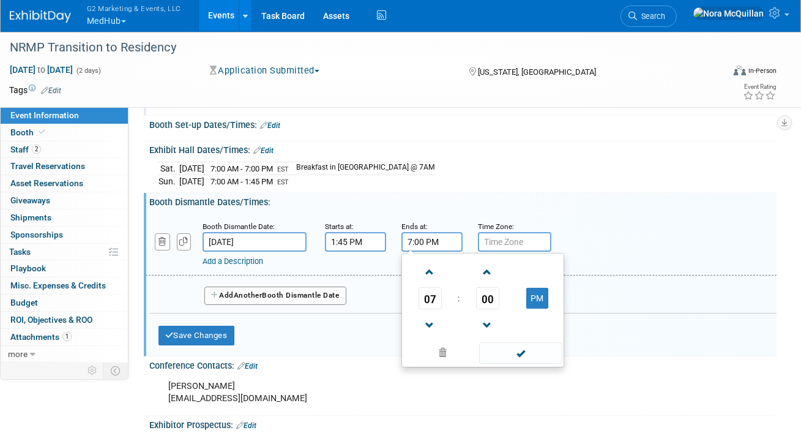
click at [435, 243] on input "7:00 PM" at bounding box center [431, 242] width 61 height 20
click at [430, 299] on span "07" at bounding box center [430, 298] width 23 height 22
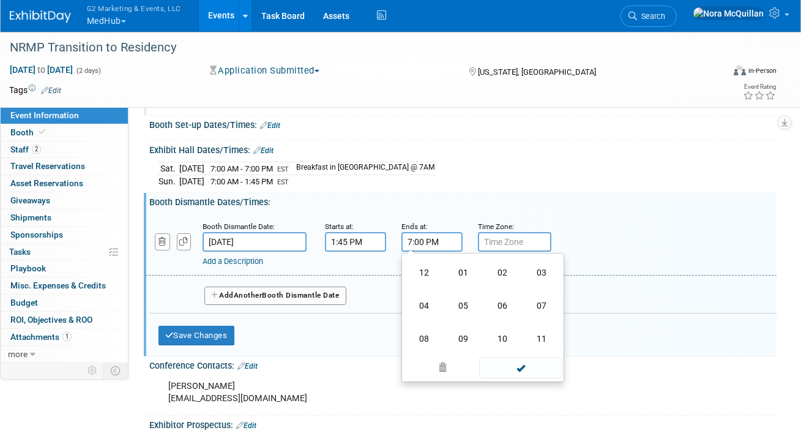
click at [547, 274] on td "03" at bounding box center [541, 272] width 39 height 33
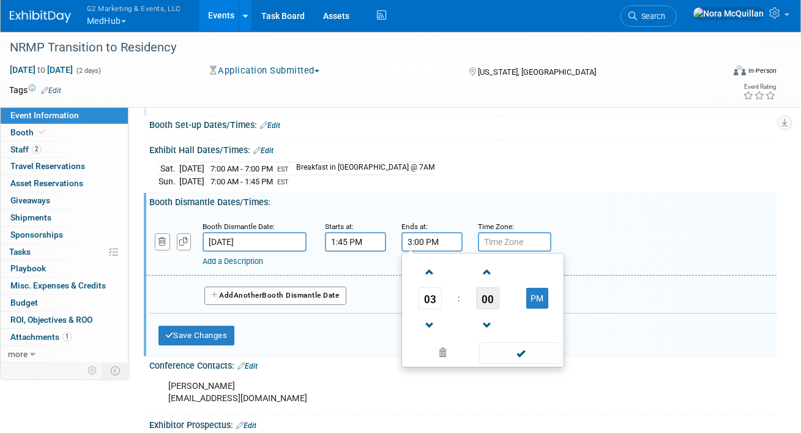
click at [498, 294] on span "00" at bounding box center [487, 298] width 23 height 22
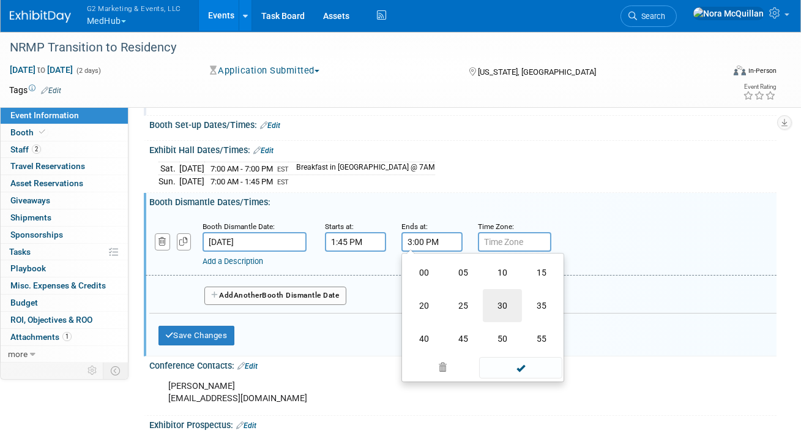
click at [495, 305] on td "30" at bounding box center [502, 305] width 39 height 33
type input "3:30 PM"
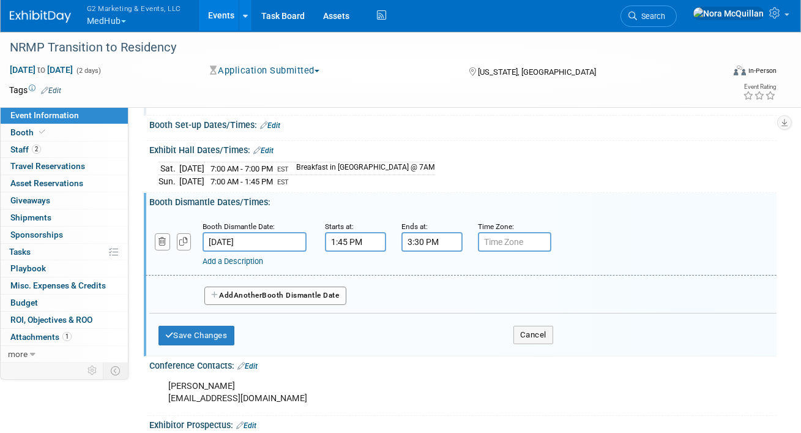
click at [503, 239] on input "text" at bounding box center [514, 242] width 73 height 20
type input "EST"
click at [263, 291] on span "Another" at bounding box center [248, 295] width 29 height 9
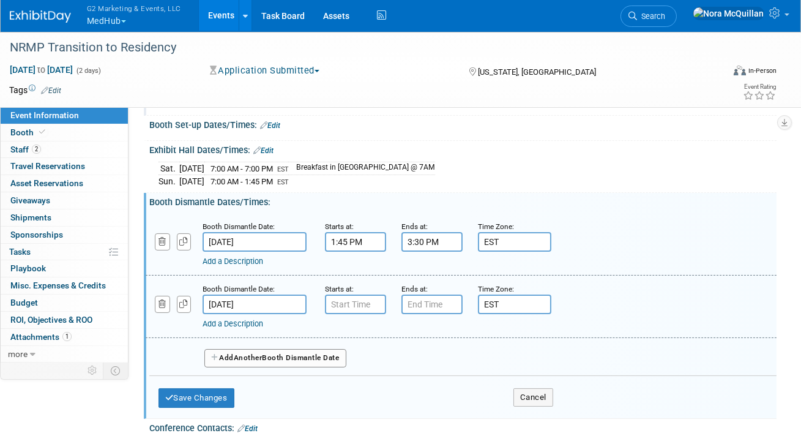
scroll to position [222, 0]
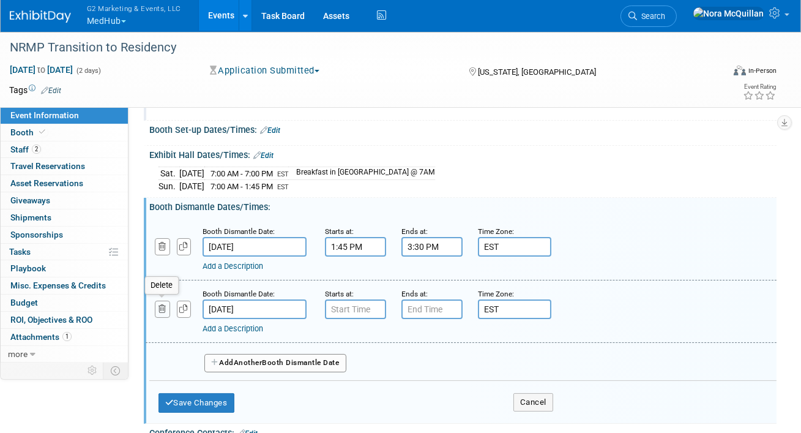
click at [163, 301] on button "button" at bounding box center [162, 309] width 15 height 17
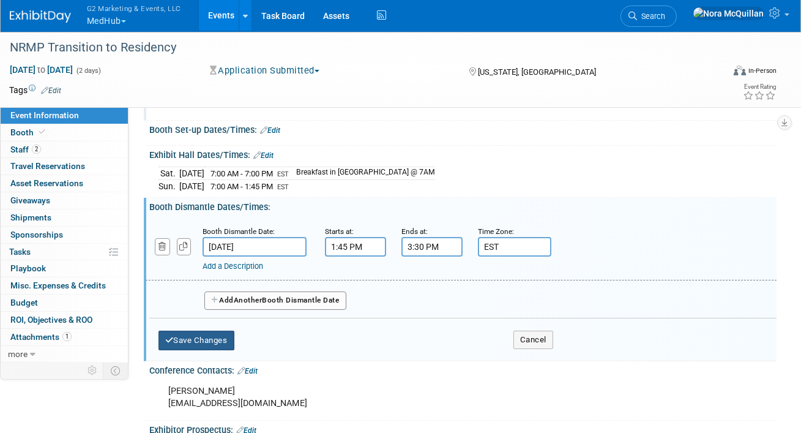
click at [209, 338] on button "Save Changes" at bounding box center [197, 340] width 76 height 20
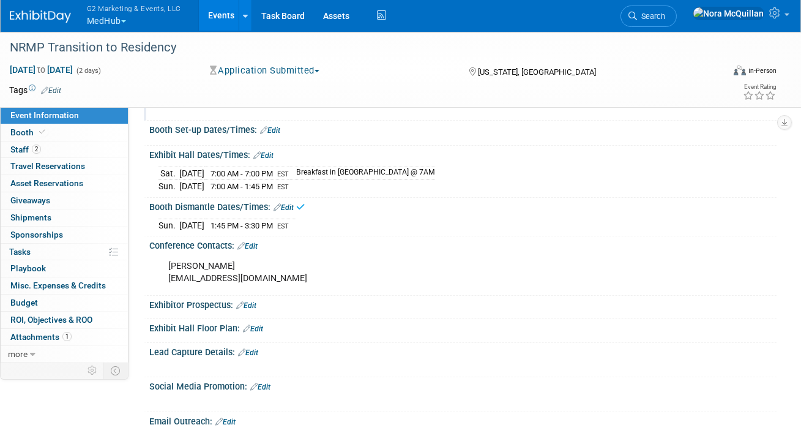
click at [255, 243] on link "Edit" at bounding box center [247, 246] width 20 height 9
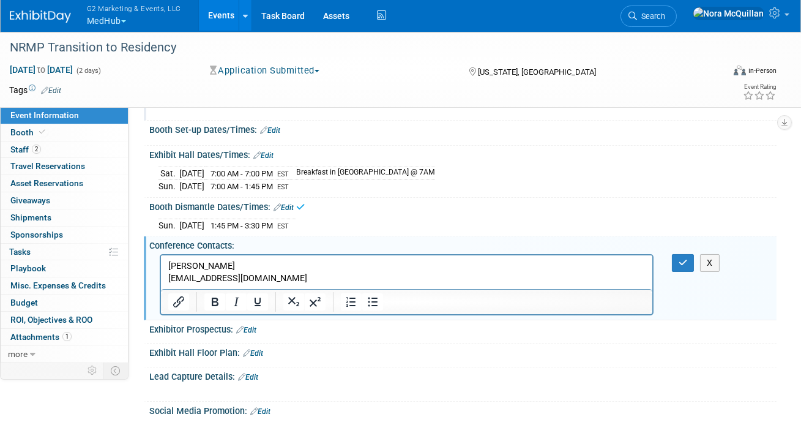
scroll to position [0, 0]
click at [235, 267] on p "Melanie Kelman mkelman@hpnglobal.com" at bounding box center [406, 272] width 477 height 24
click at [271, 280] on p "Melanie Kelman mkelman@hpnglobal.com" at bounding box center [406, 272] width 477 height 24
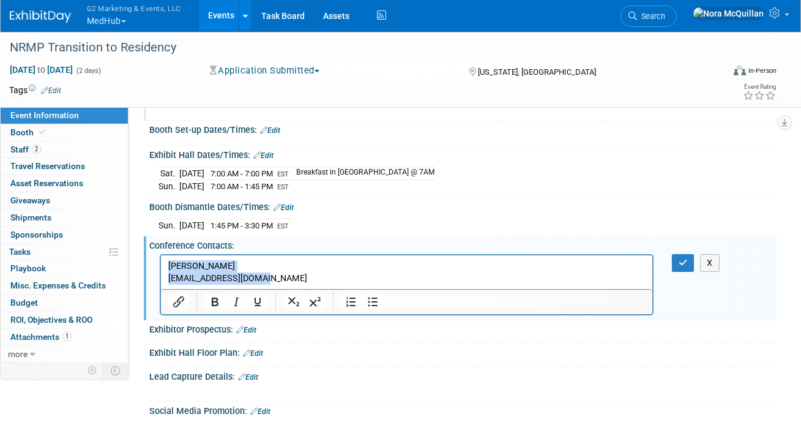
drag, startPoint x: 271, startPoint y: 280, endPoint x: 157, endPoint y: 262, distance: 115.8
click at [160, 262] on html "Melanie Kelman mkelman@hpnglobal.com" at bounding box center [405, 269] width 491 height 29
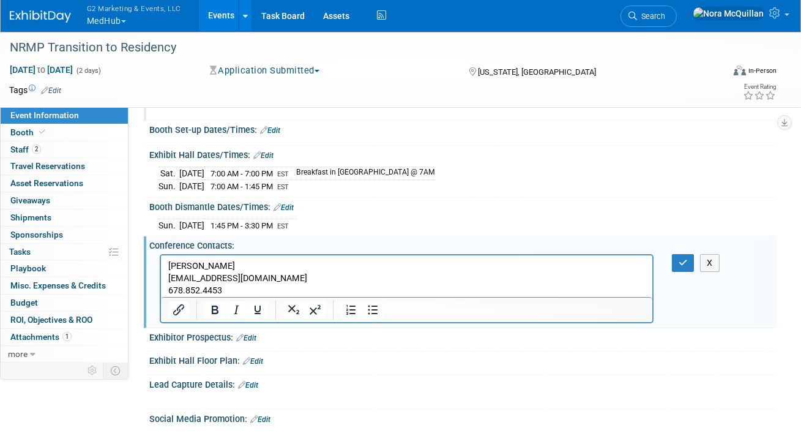
click at [236, 288] on p "Melanie Kelman mkelman@hpnglobal.com 678.852.4453" at bounding box center [406, 278] width 477 height 37
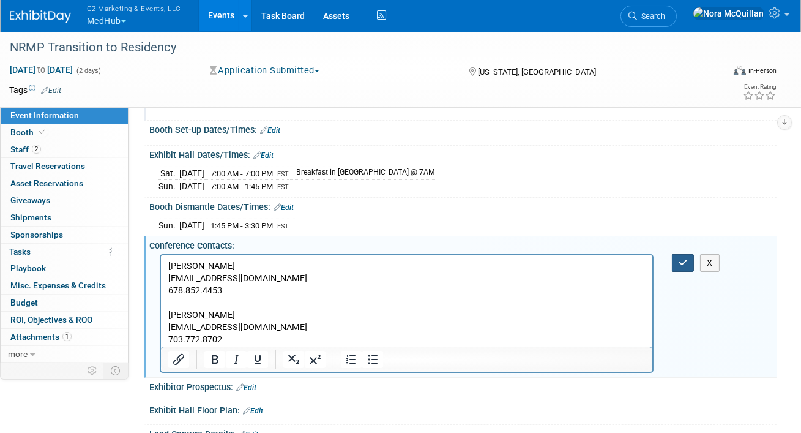
click at [682, 263] on icon "button" at bounding box center [683, 262] width 9 height 9
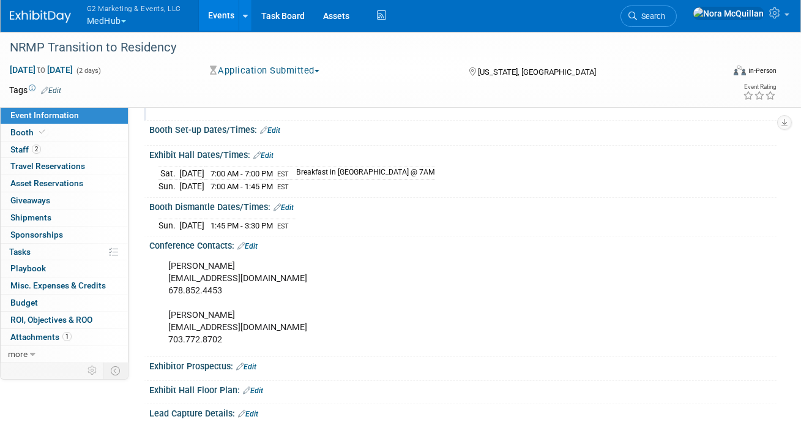
scroll to position [198, 0]
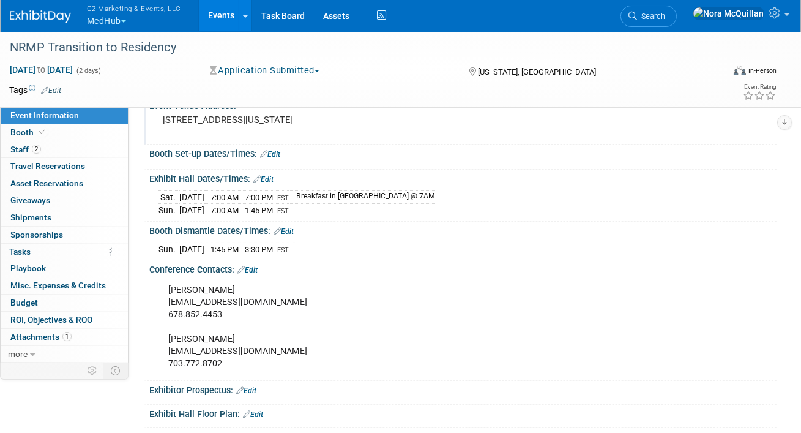
click at [278, 152] on link "Edit" at bounding box center [270, 154] width 20 height 9
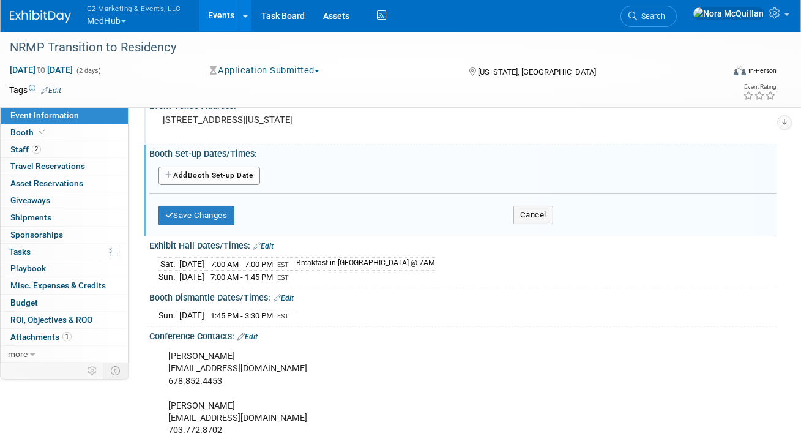
click at [192, 174] on button "Add Another Booth Set-up Date" at bounding box center [210, 175] width 102 height 18
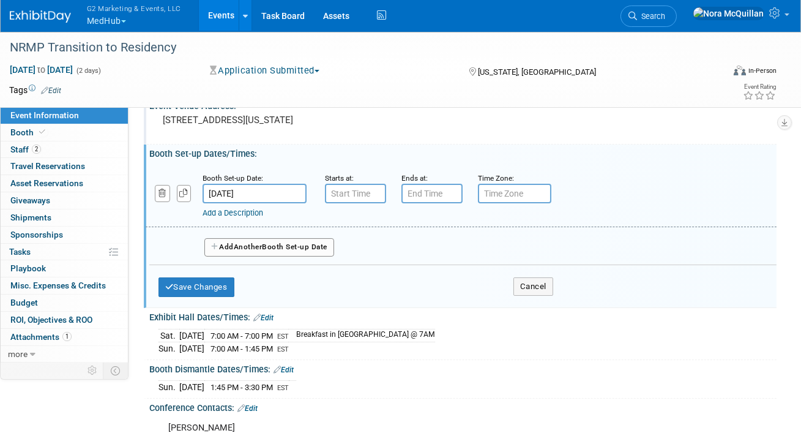
click at [253, 191] on input "Oct 11, 2025" at bounding box center [255, 194] width 104 height 20
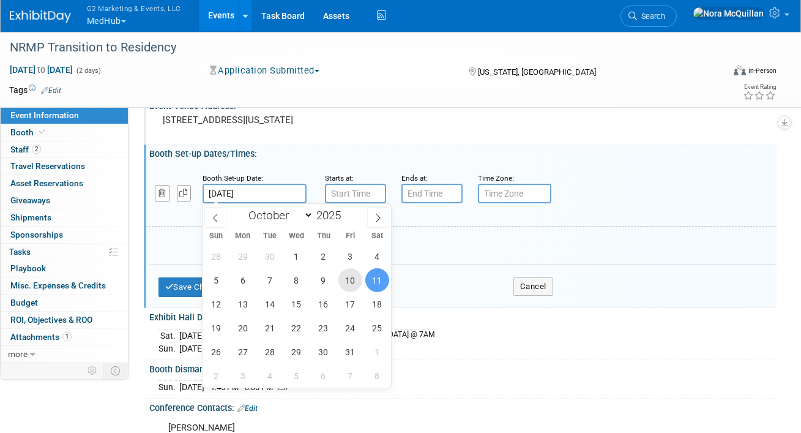
click at [349, 277] on span "10" at bounding box center [350, 280] width 24 height 24
type input "Oct 10, 2025"
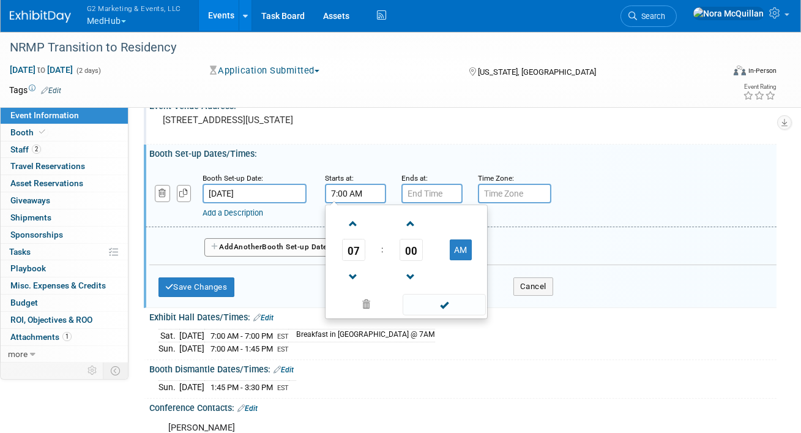
click at [350, 195] on input "7:00 AM" at bounding box center [355, 194] width 61 height 20
click at [351, 256] on span "07" at bounding box center [353, 250] width 23 height 22
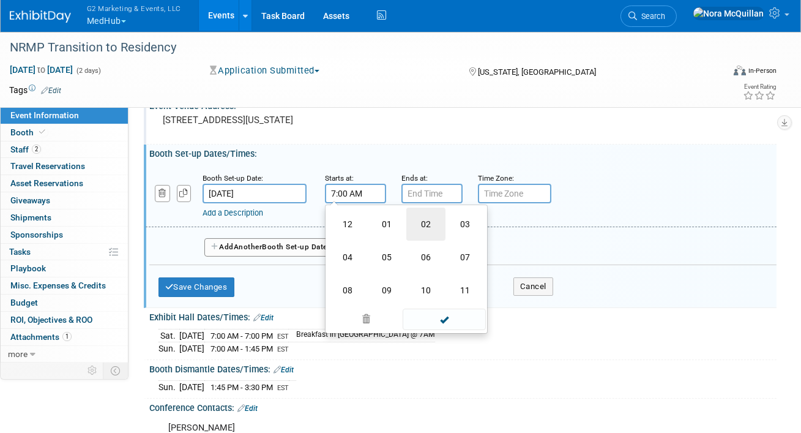
click at [430, 230] on td "02" at bounding box center [425, 223] width 39 height 33
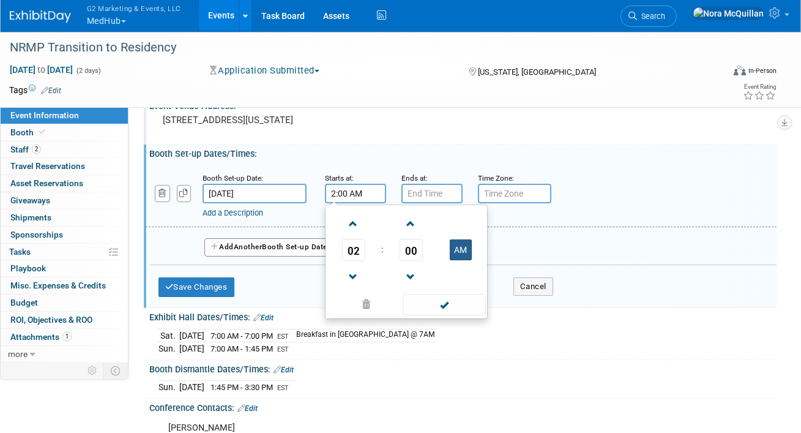
click at [460, 246] on button "AM" at bounding box center [461, 249] width 22 height 21
type input "2:00 PM"
click at [425, 190] on input "7:00 PM" at bounding box center [431, 194] width 61 height 20
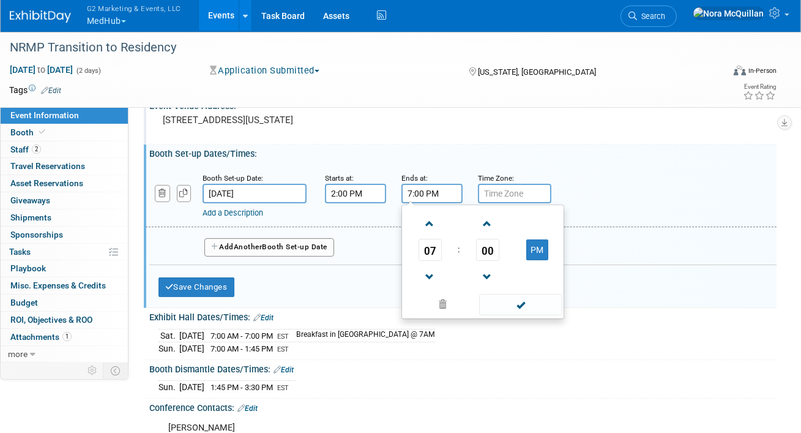
click at [426, 245] on span "07" at bounding box center [430, 250] width 23 height 22
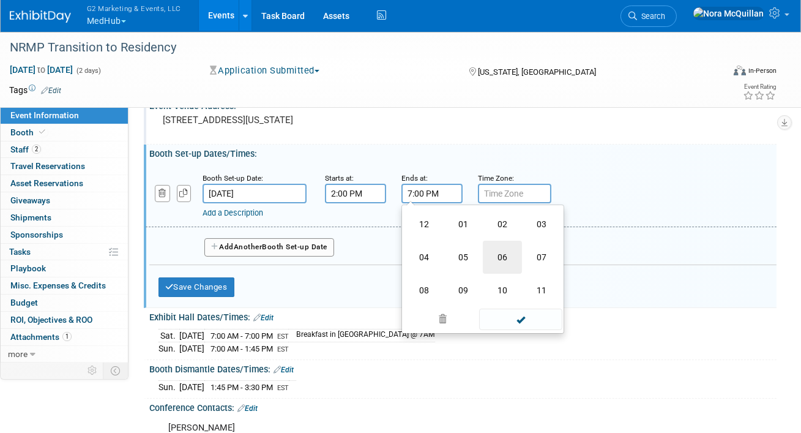
click at [486, 256] on td "06" at bounding box center [502, 257] width 39 height 33
type input "6:00 PM"
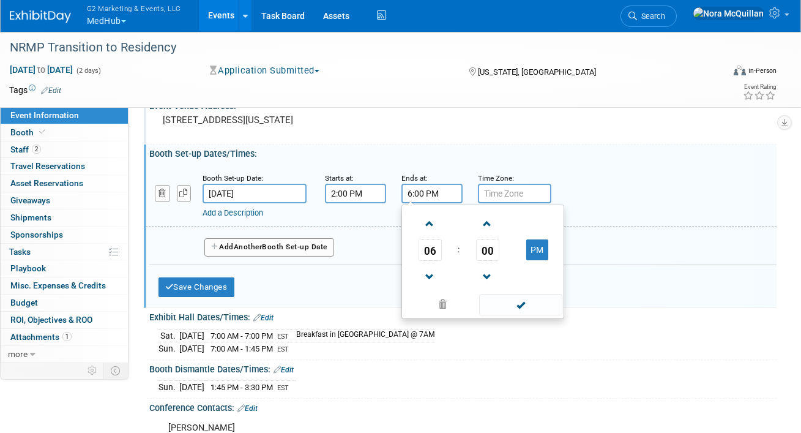
click at [493, 191] on input "text" at bounding box center [514, 194] width 73 height 20
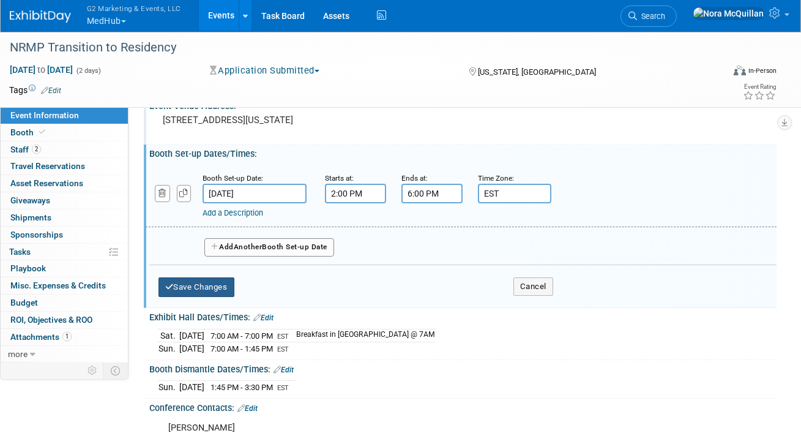
type input "EST"
click at [207, 286] on button "Save Changes" at bounding box center [197, 287] width 76 height 20
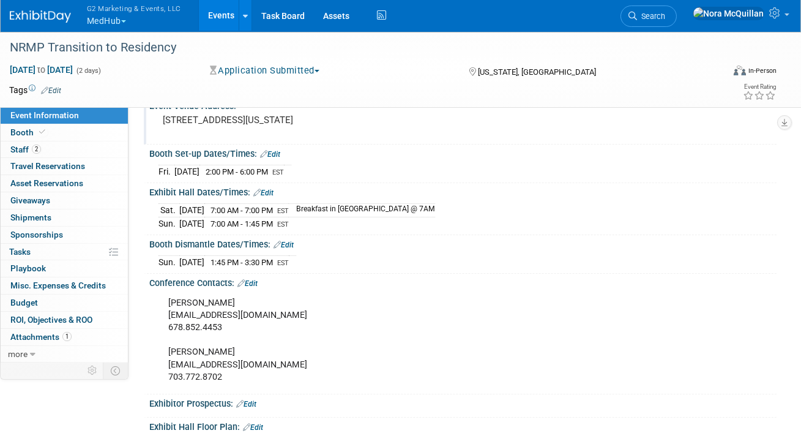
click at [209, 19] on link "Events" at bounding box center [221, 15] width 45 height 31
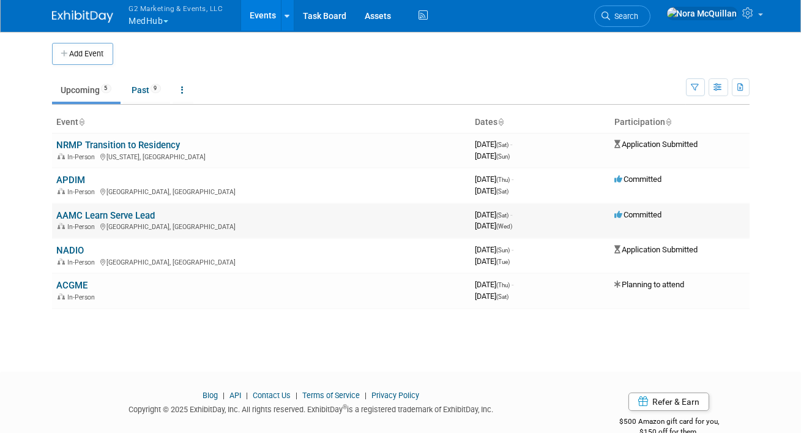
click at [97, 212] on link "AAMC Learn Serve Lead" at bounding box center [106, 215] width 99 height 11
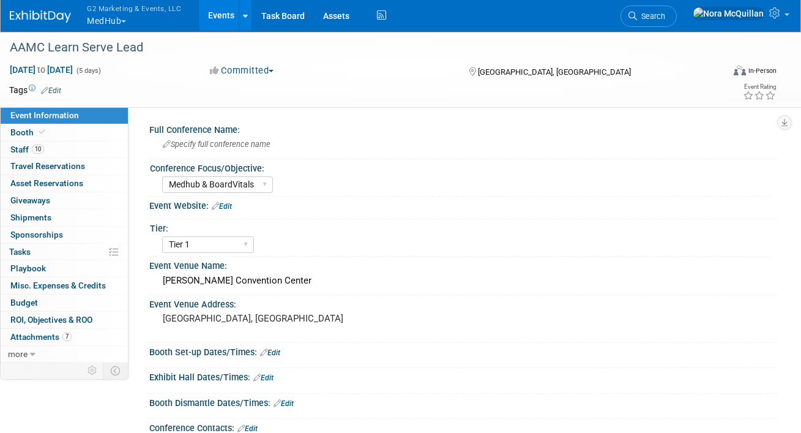
select select "Medhub & BoardVitals"
select select "Tier 1"
click at [69, 133] on link "Booth" at bounding box center [64, 132] width 127 height 17
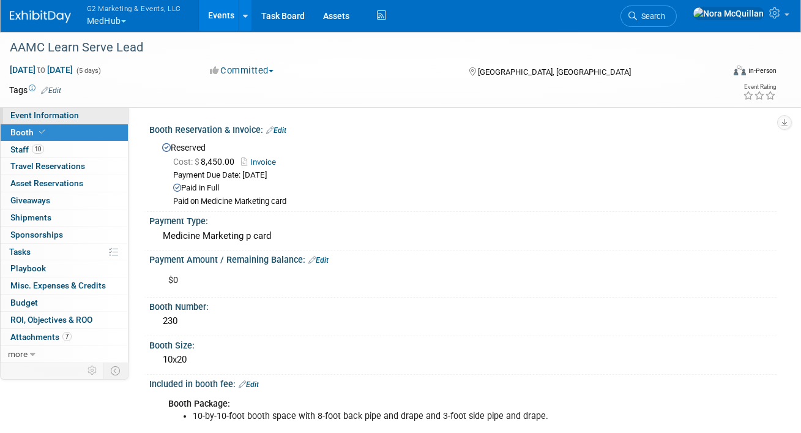
click at [69, 115] on span "Event Information" at bounding box center [44, 115] width 69 height 10
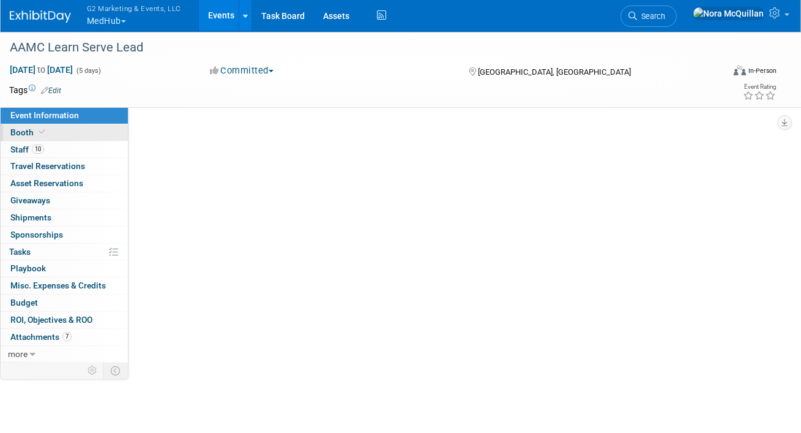
select select "Medhub & BoardVitals"
select select "Tier 1"
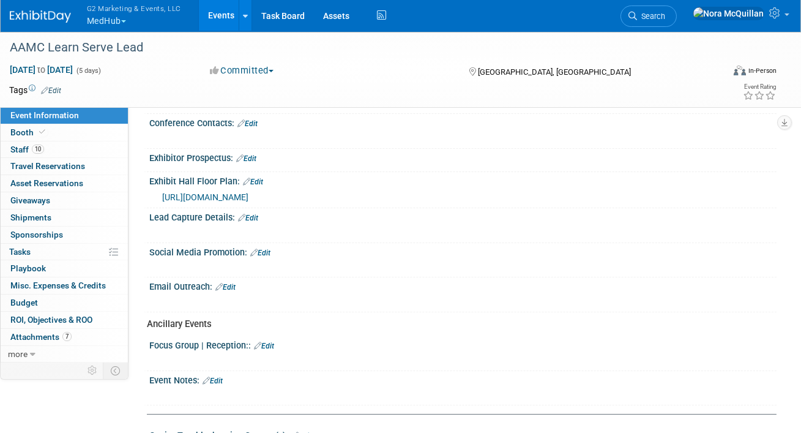
scroll to position [304, 0]
click at [76, 129] on link "Booth" at bounding box center [64, 132] width 127 height 17
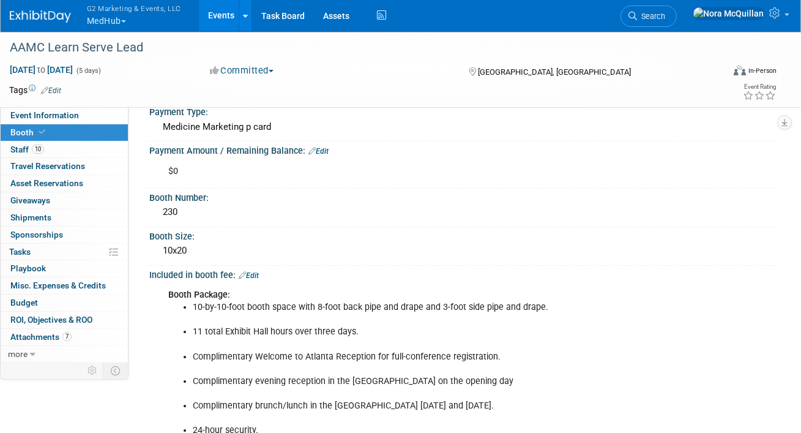
scroll to position [0, 0]
